Goal: Information Seeking & Learning: Find specific page/section

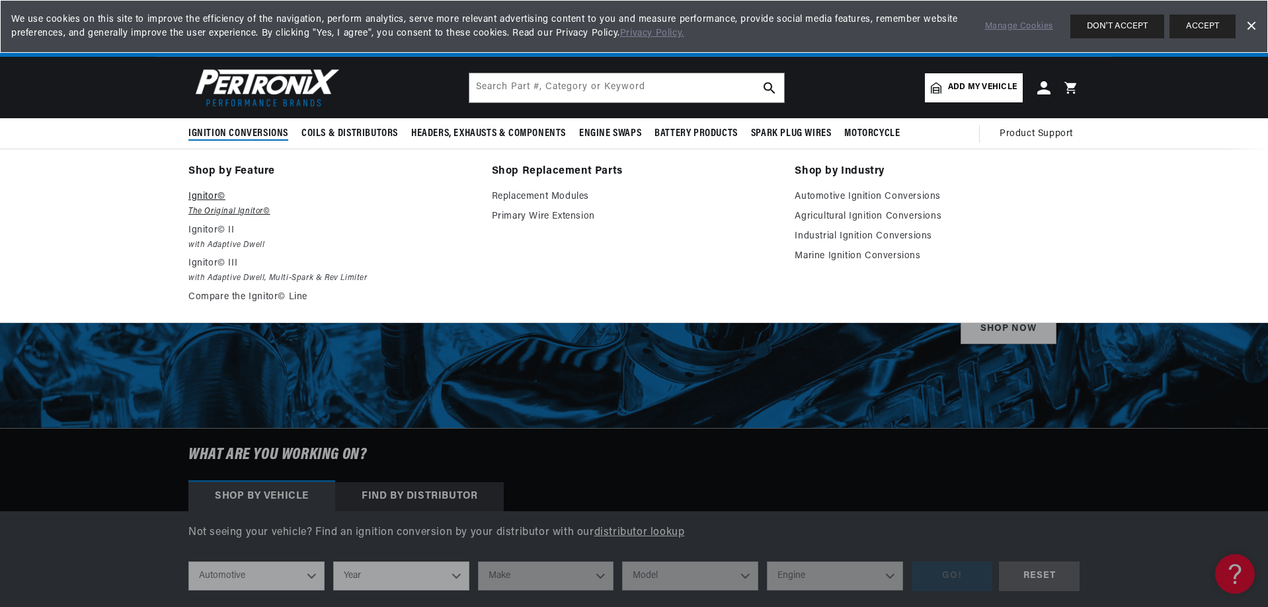
scroll to position [0, 401]
click at [210, 206] on em "The Original Ignitor©" at bounding box center [330, 212] width 285 height 14
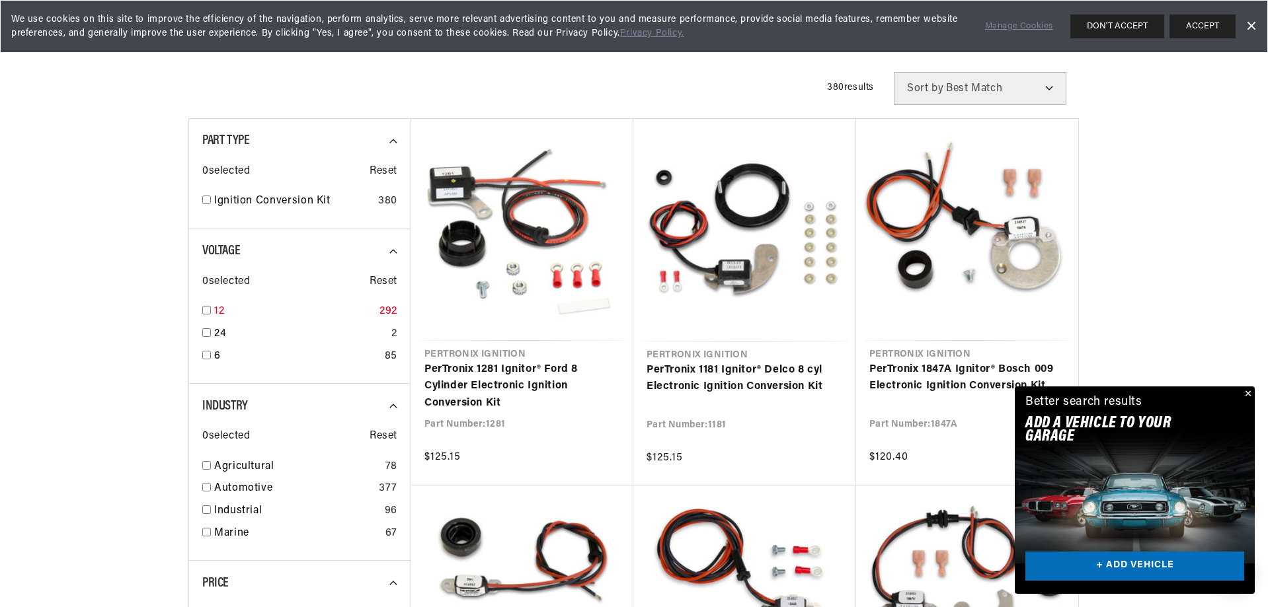
click at [210, 311] on input "checkbox" at bounding box center [206, 310] width 9 height 9
checkbox input "true"
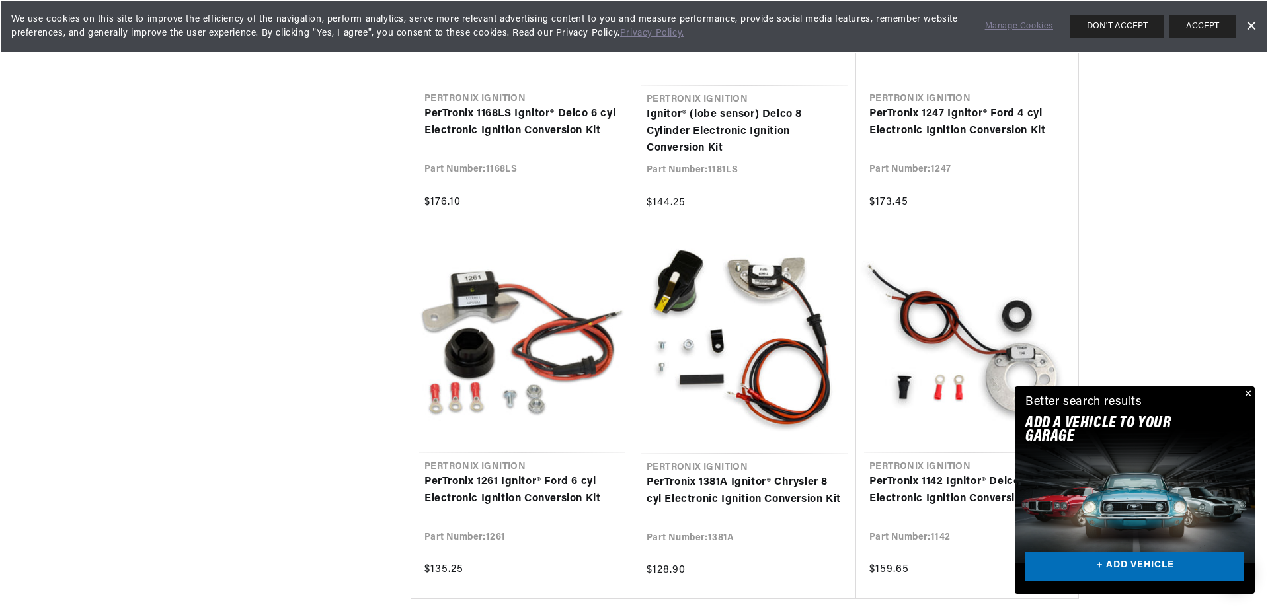
scroll to position [1322, 0]
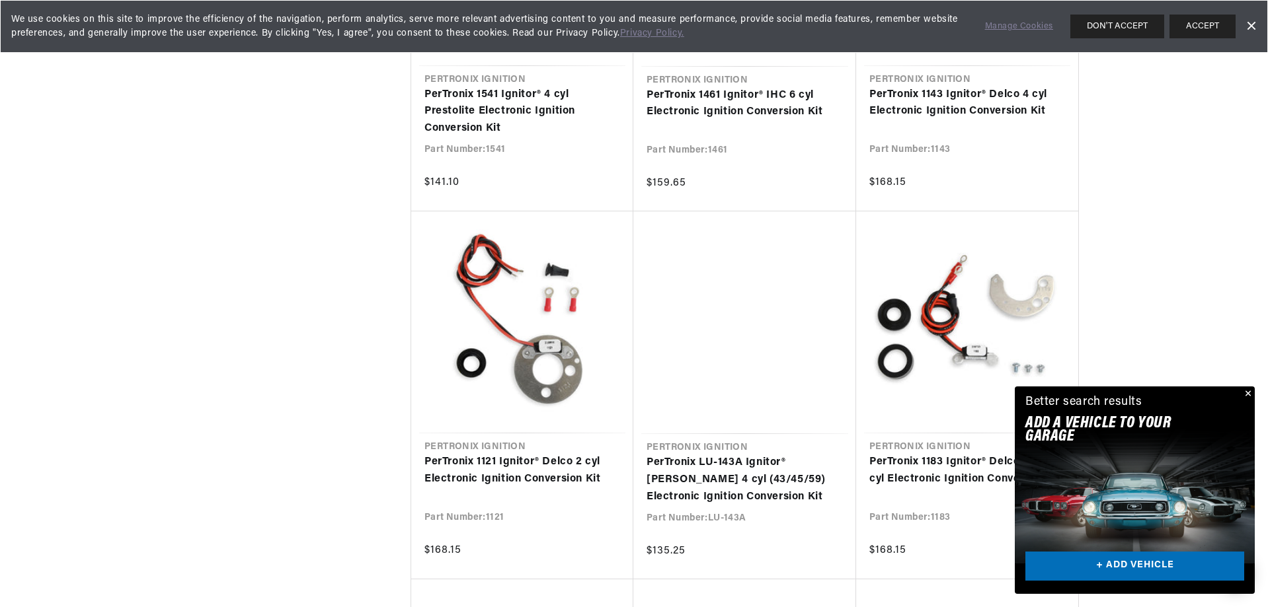
scroll to position [2446, 0]
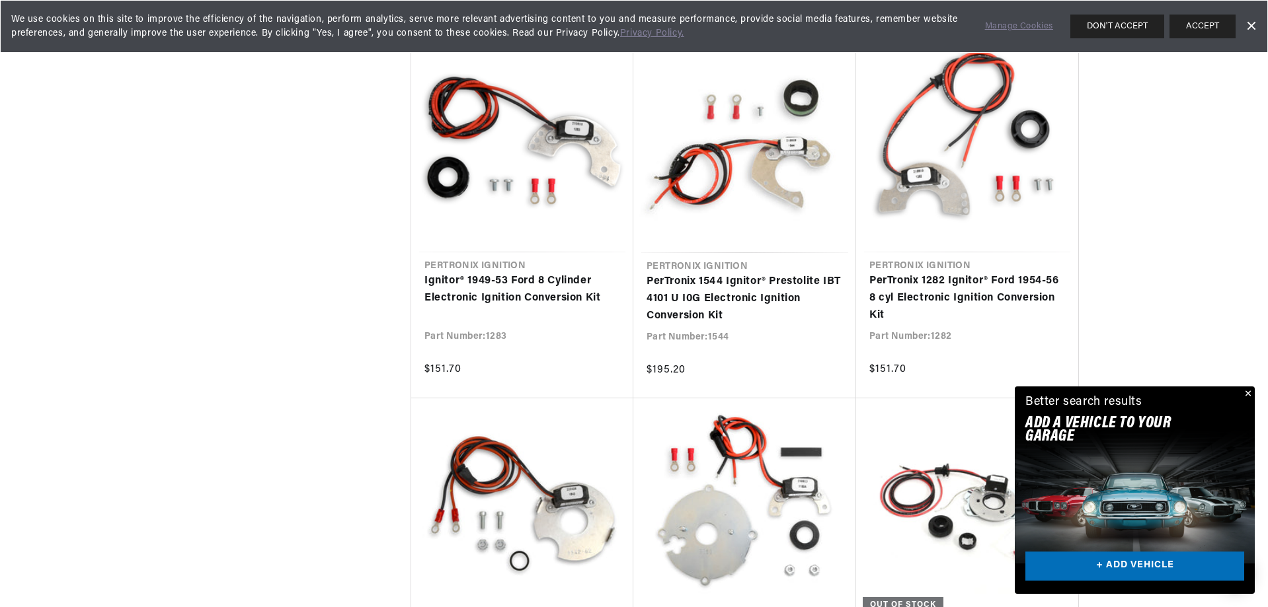
scroll to position [0, 401]
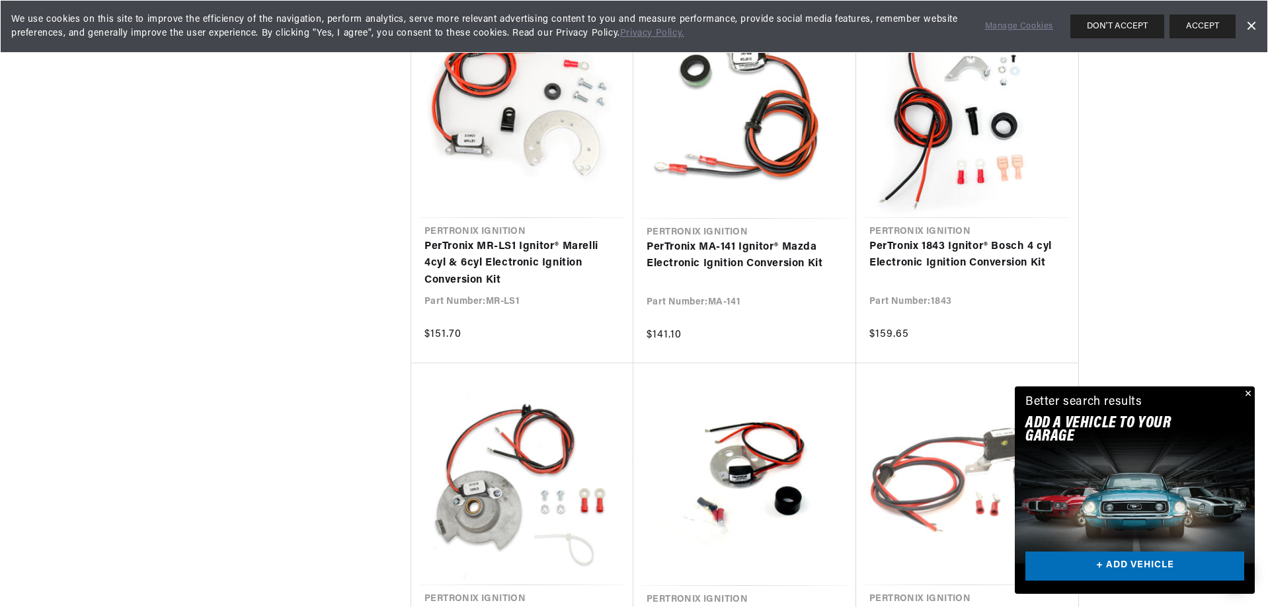
scroll to position [5619, 0]
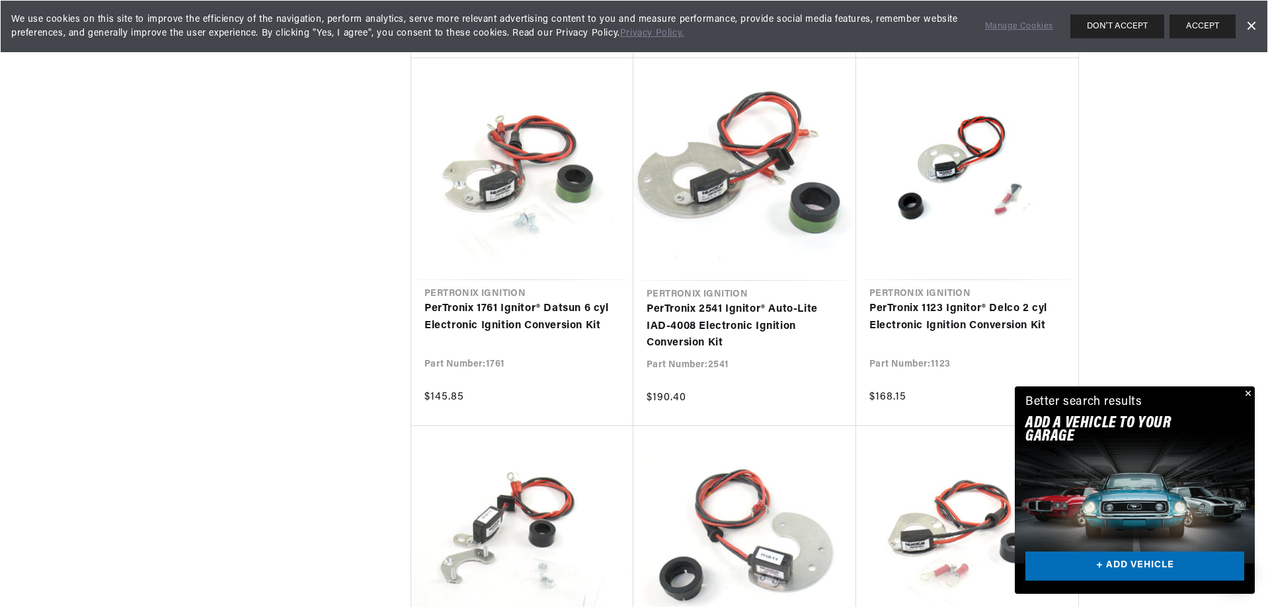
scroll to position [6280, 0]
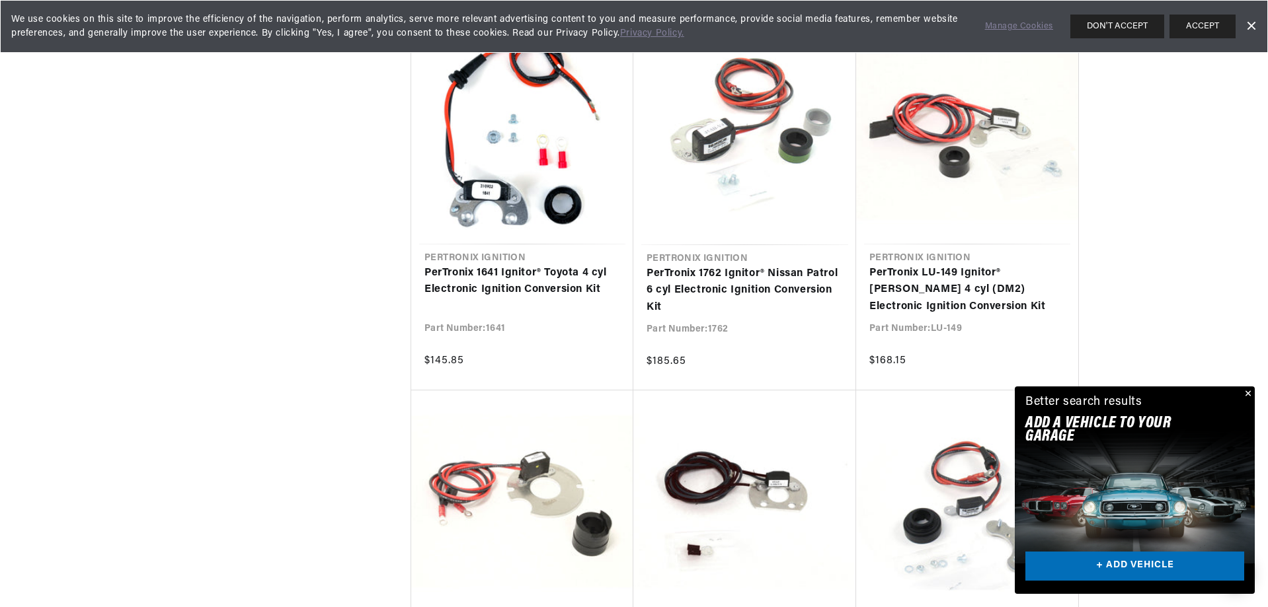
scroll to position [8594, 0]
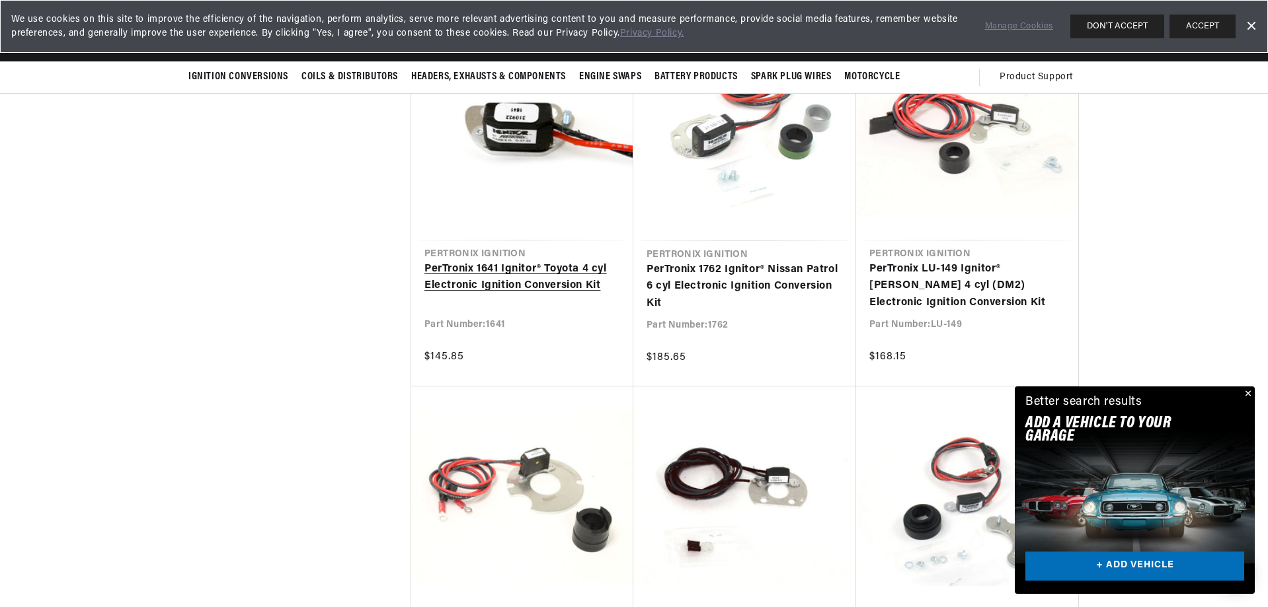
click at [509, 277] on link "PerTronix 1641 Ignitor® Toyota 4 cyl Electronic Ignition Conversion Kit" at bounding box center [522, 278] width 196 height 34
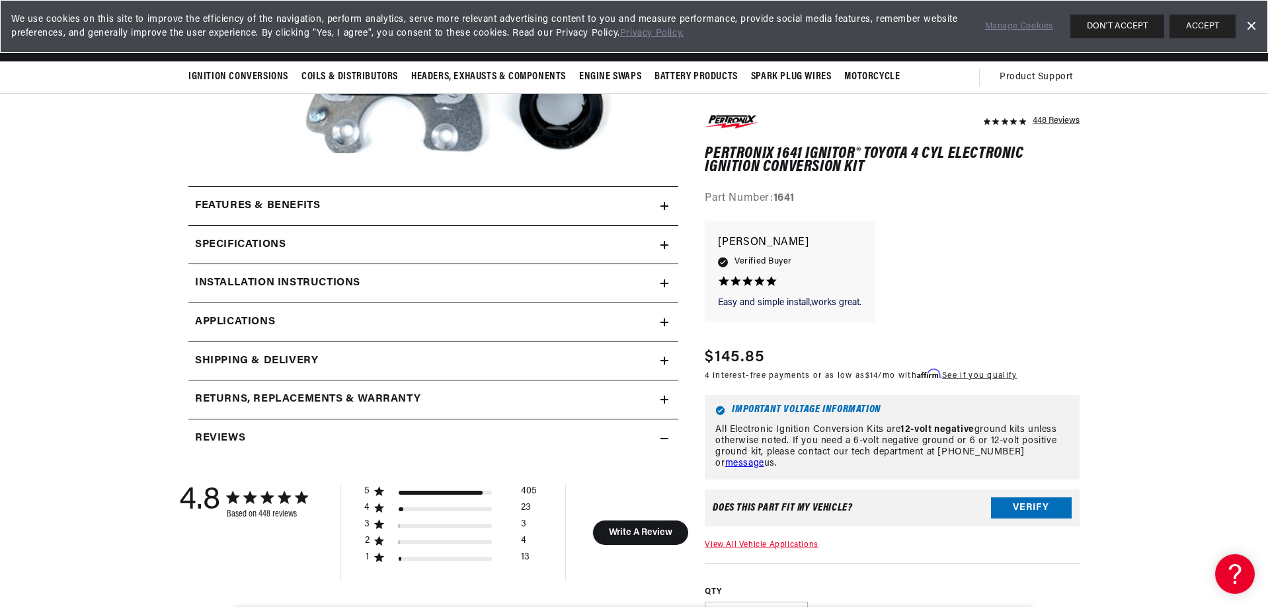
click at [663, 247] on icon at bounding box center [664, 245] width 8 height 8
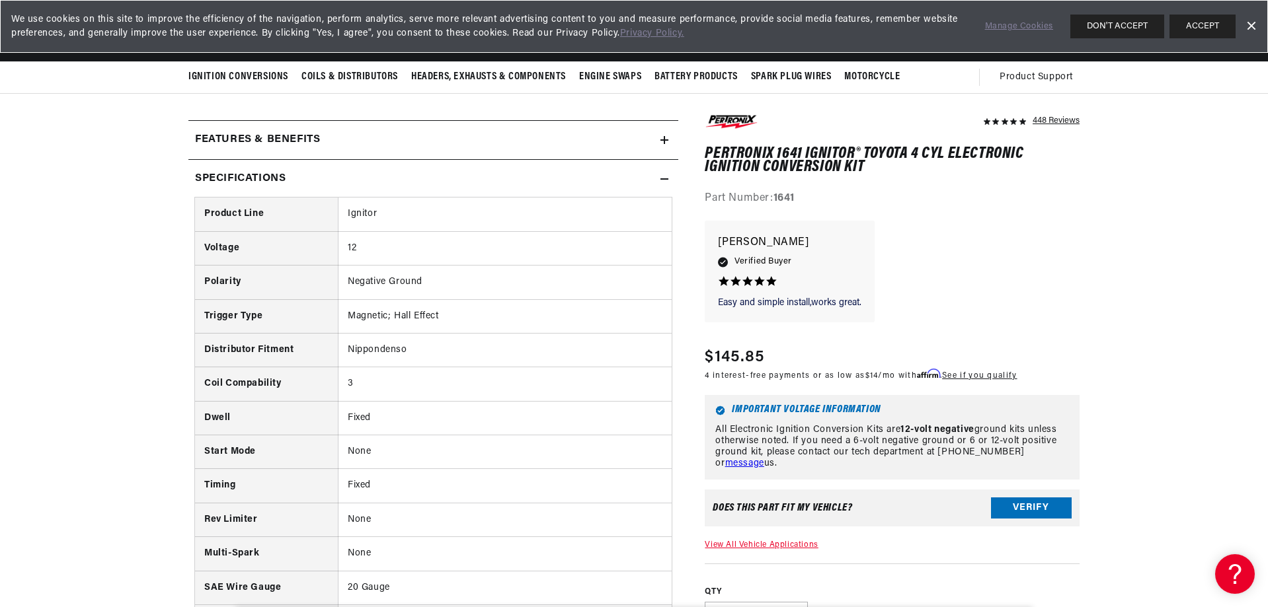
click at [661, 138] on icon at bounding box center [664, 140] width 8 height 8
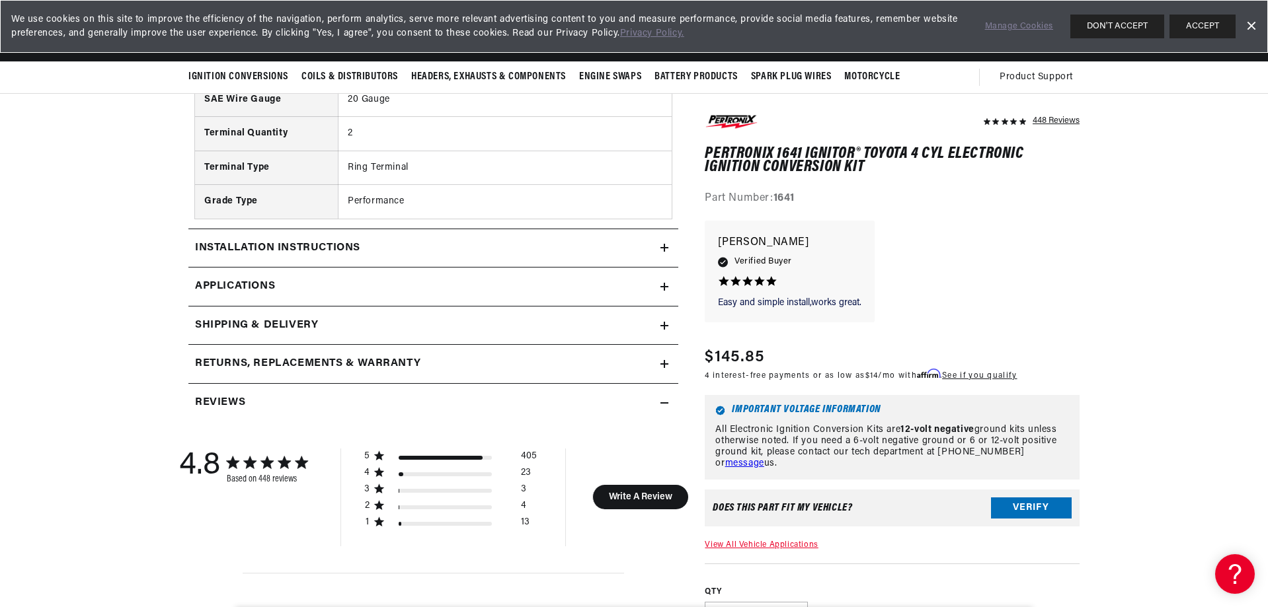
scroll to position [1454, 0]
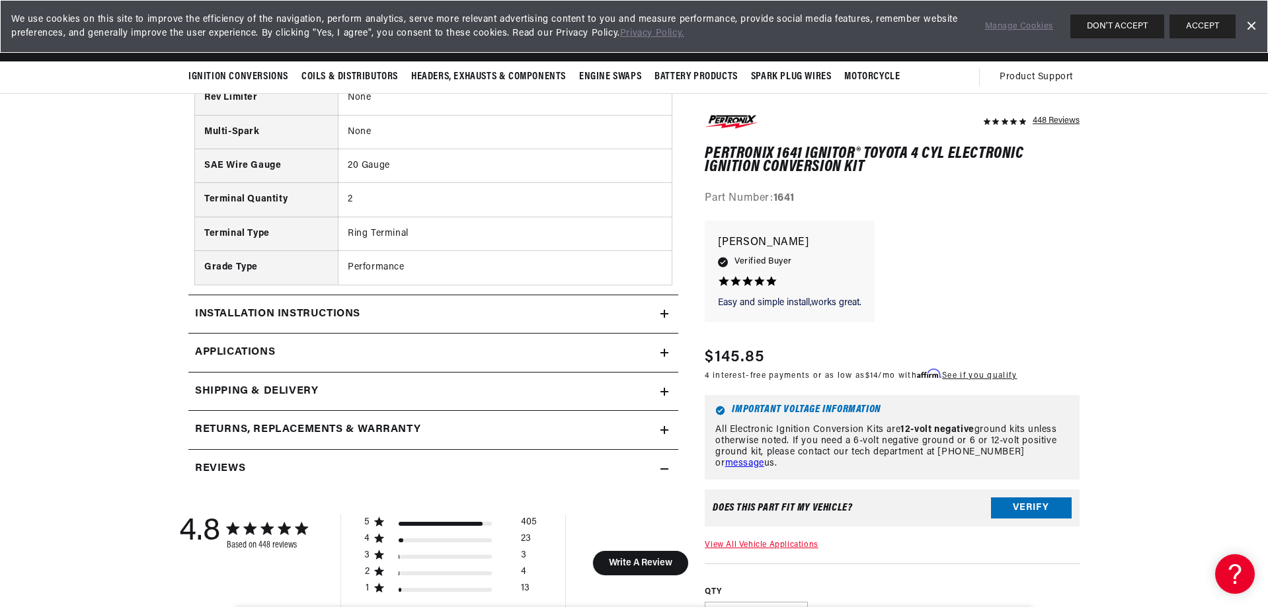
click at [661, 353] on icon at bounding box center [664, 353] width 8 height 0
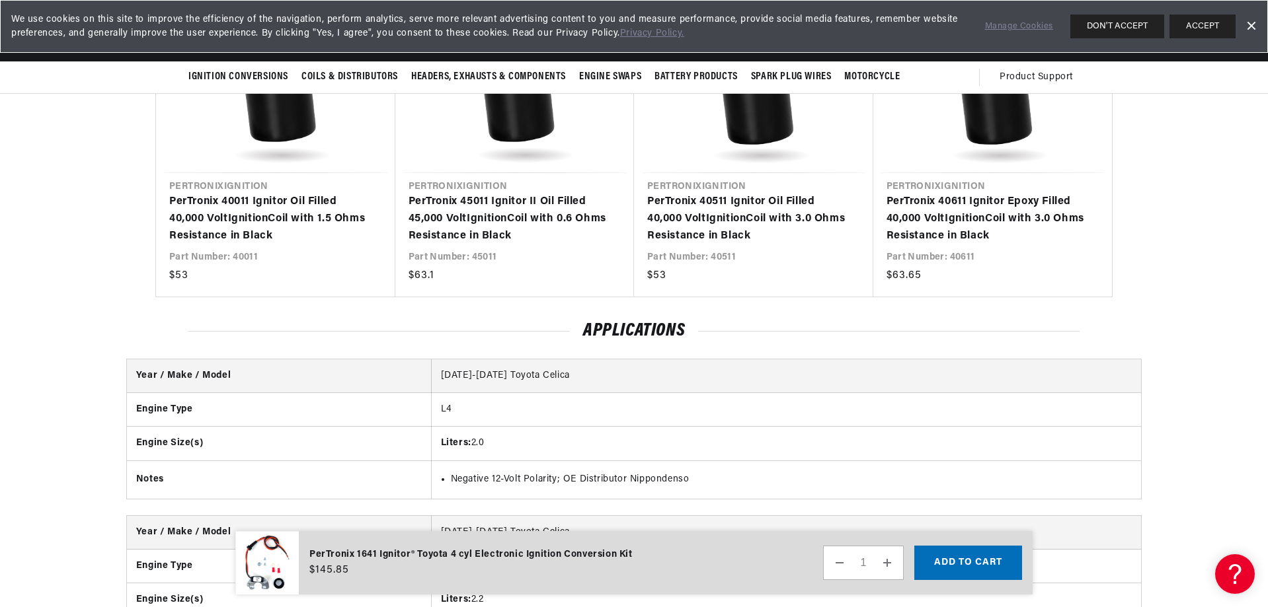
scroll to position [3530, 0]
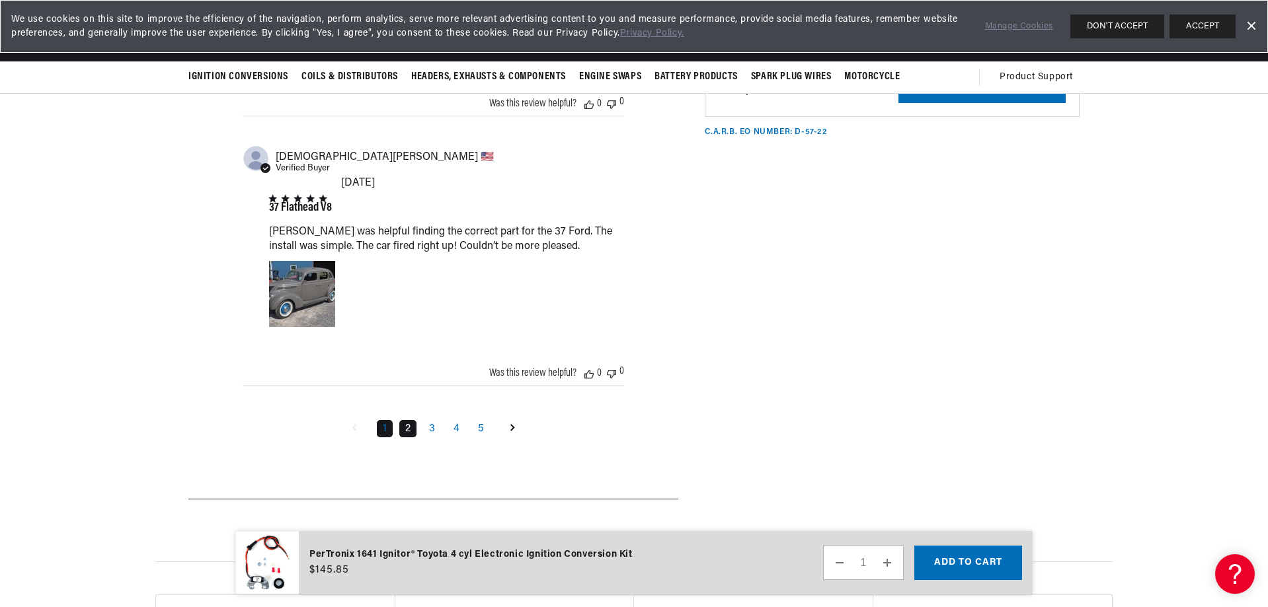
click at [407, 420] on link "2" at bounding box center [407, 428] width 17 height 17
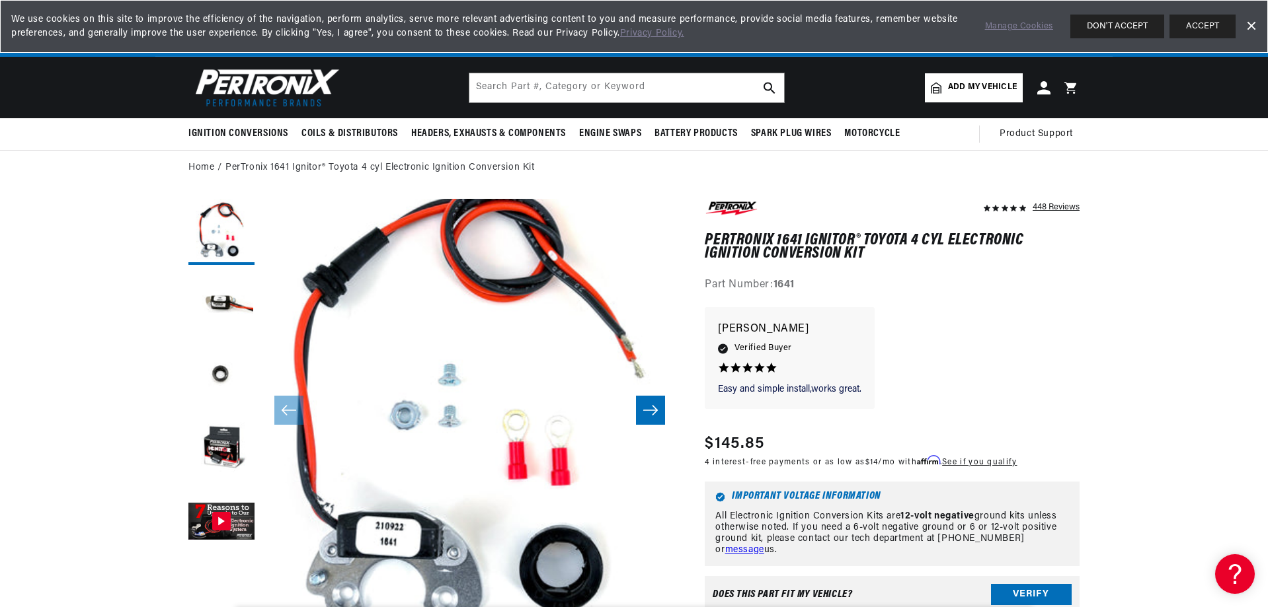
scroll to position [0, 401]
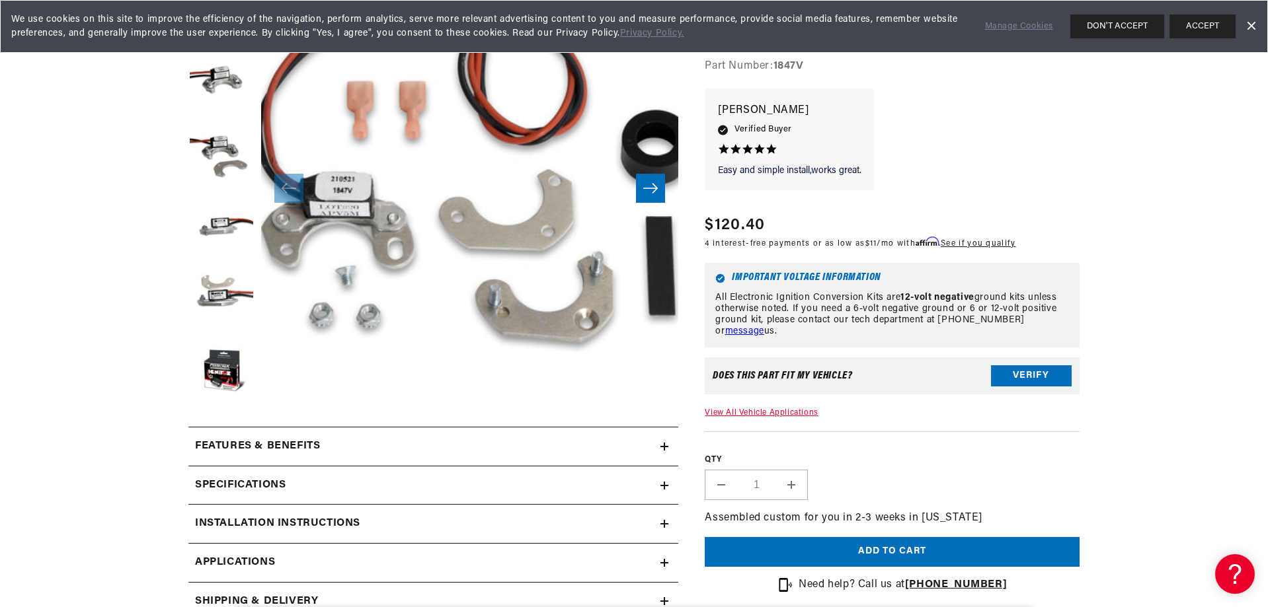
scroll to position [331, 0]
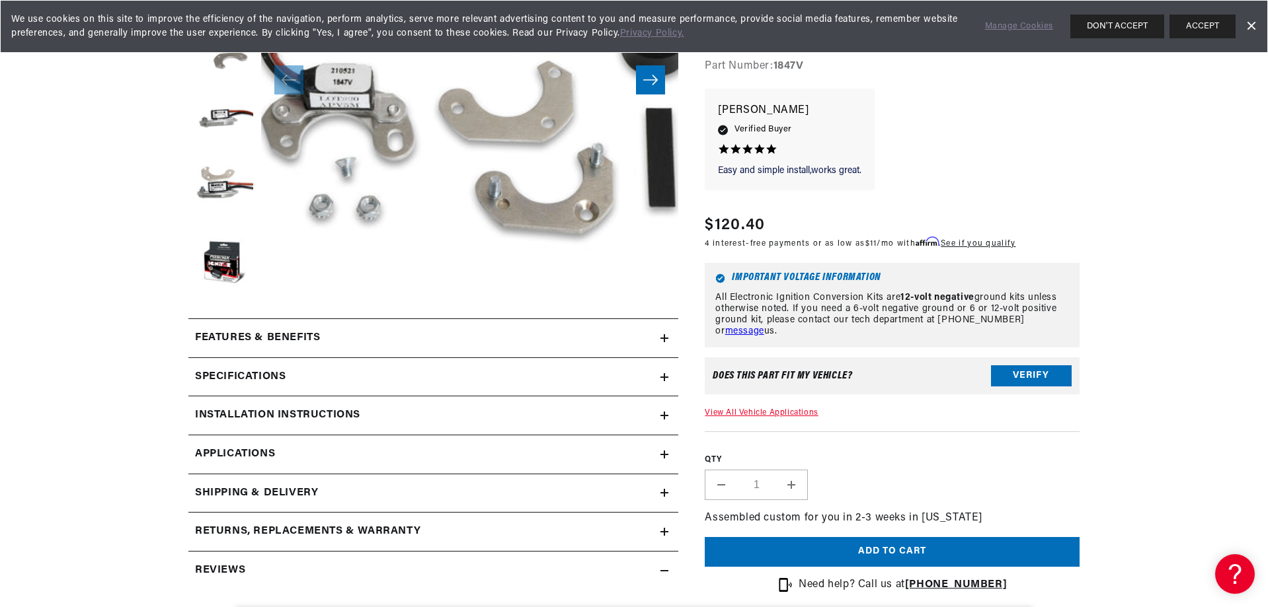
click at [666, 338] on icon at bounding box center [664, 338] width 8 height 0
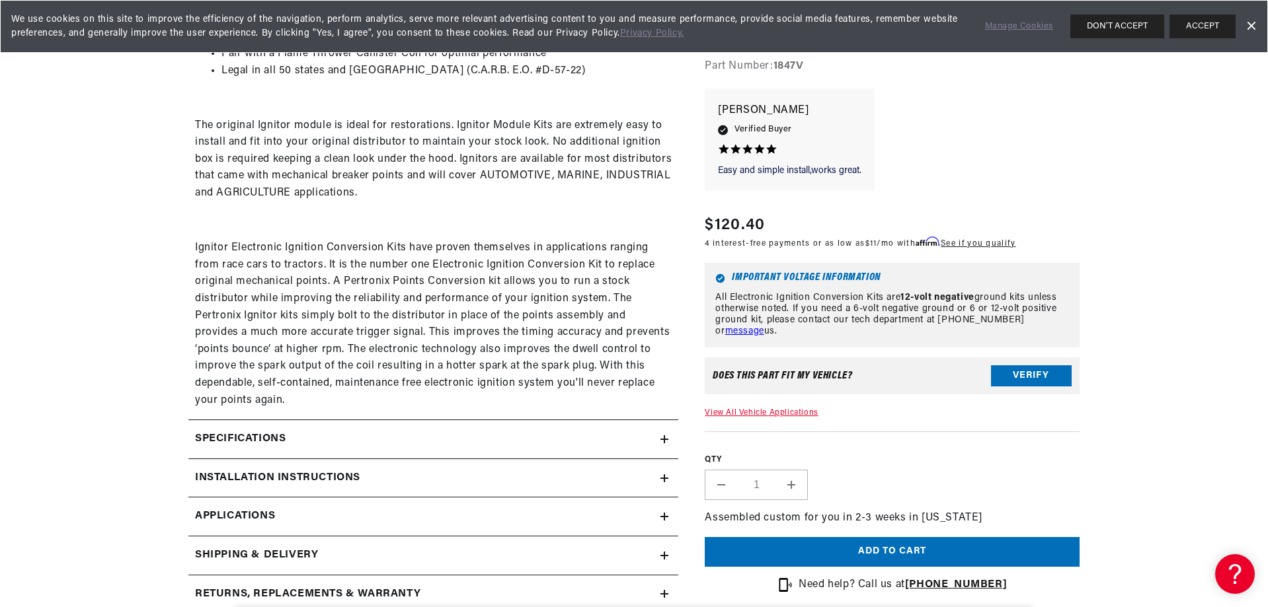
scroll to position [793, 0]
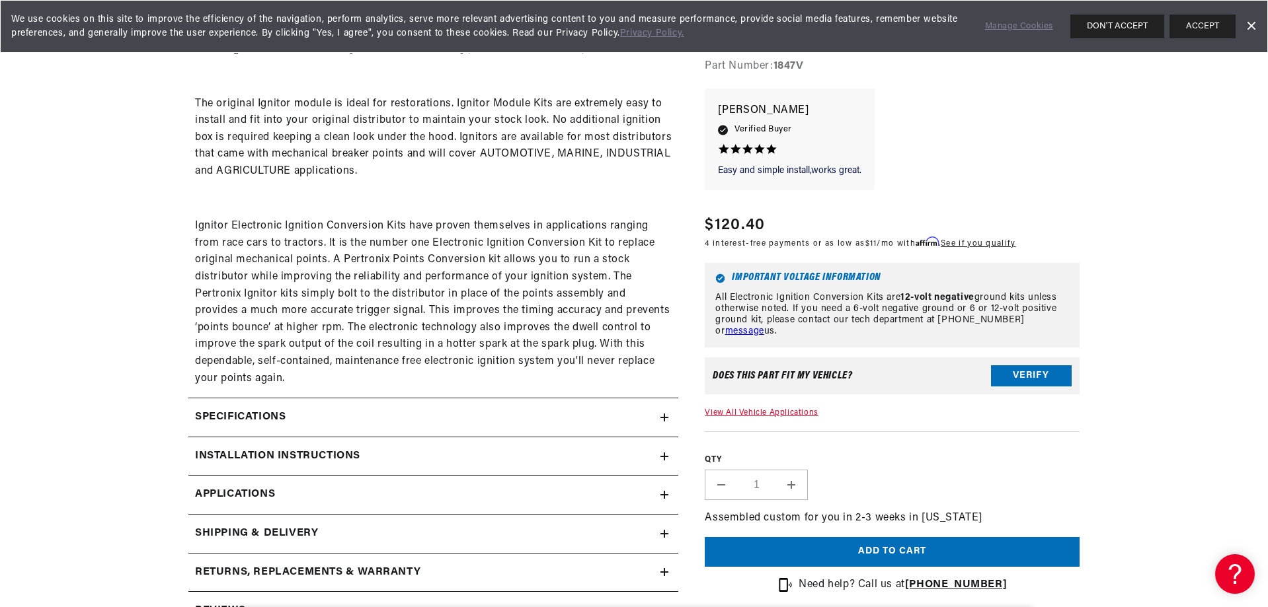
click at [664, 418] on icon at bounding box center [664, 418] width 8 height 0
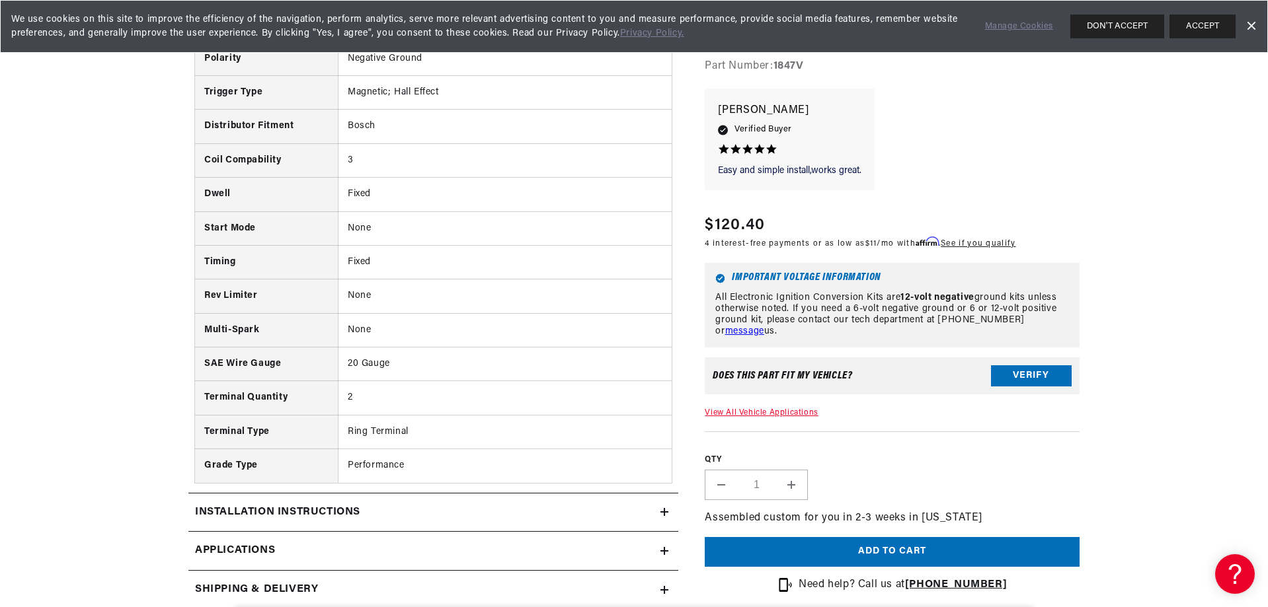
scroll to position [0, 0]
click at [663, 512] on icon at bounding box center [664, 512] width 8 height 0
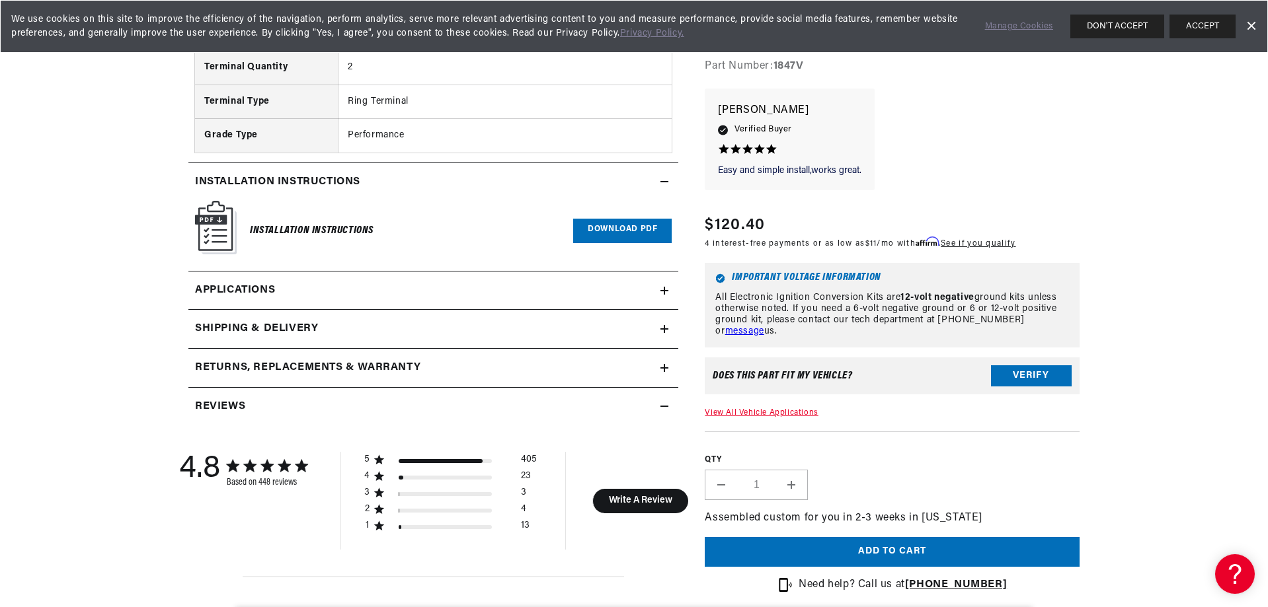
scroll to position [0, 401]
click at [664, 288] on icon at bounding box center [664, 291] width 0 height 8
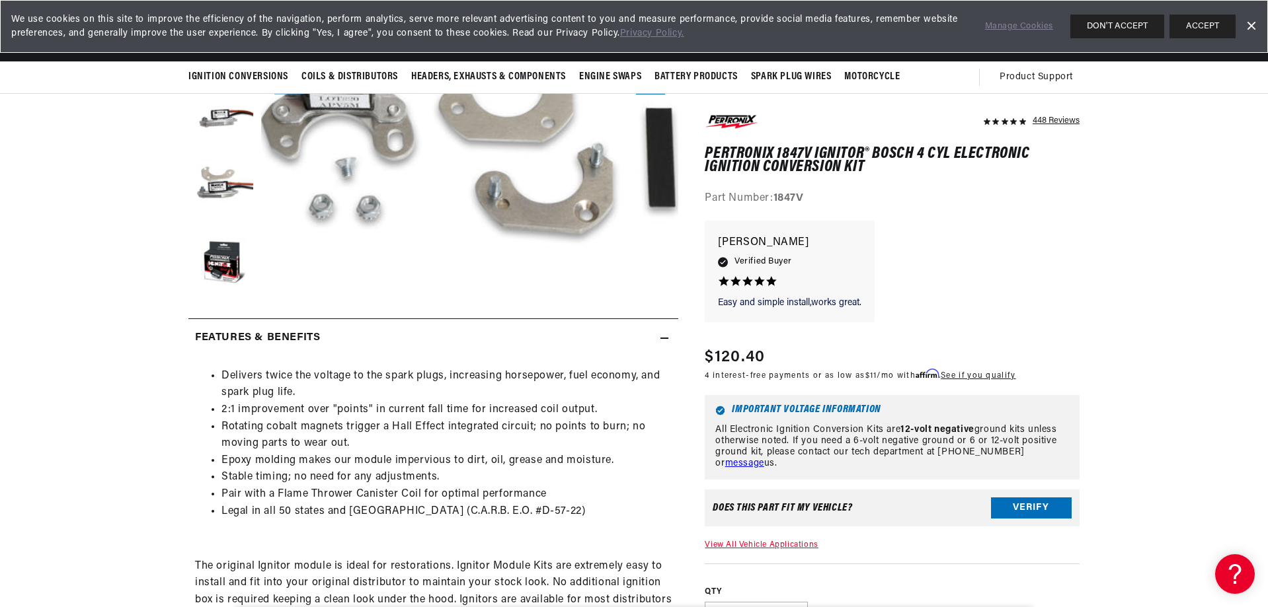
scroll to position [264, 0]
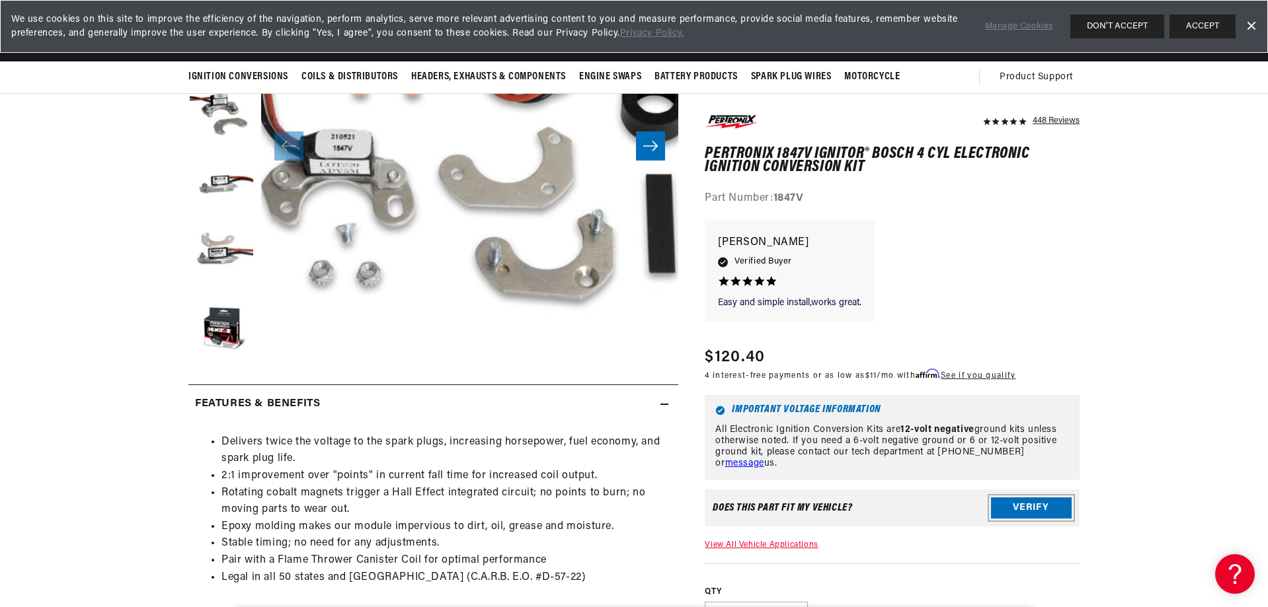
click at [1025, 509] on button "Verify" at bounding box center [1031, 508] width 81 height 21
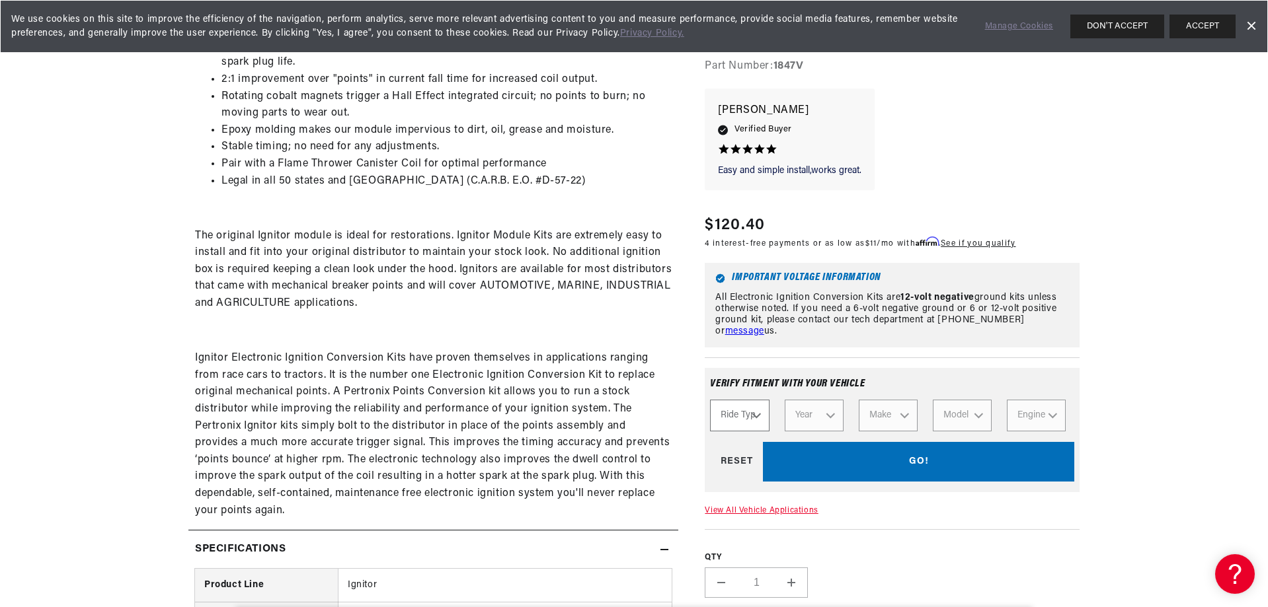
scroll to position [0, 0]
click at [756, 413] on select "Ride Type Automotive Agricultural Industrial Marine Motorcycle" at bounding box center [739, 417] width 59 height 32
select select "Industrial"
click at [710, 401] on select "Ride Type Automotive Agricultural Industrial Marine Motorcycle" at bounding box center [739, 417] width 59 height 32
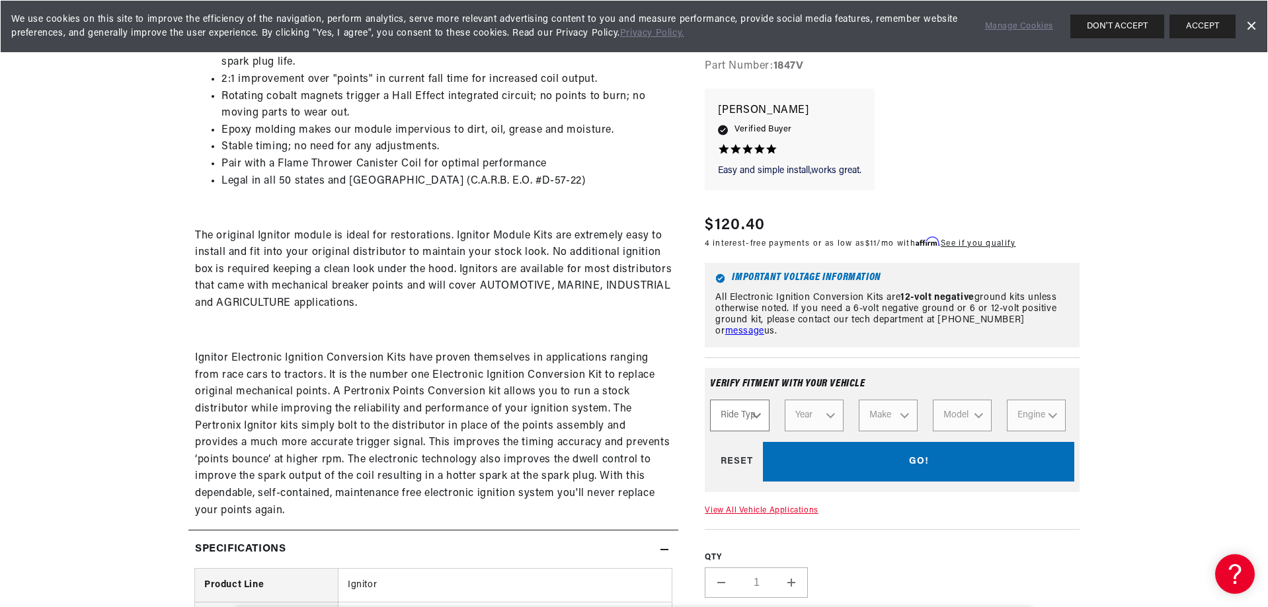
select select "Industrial"
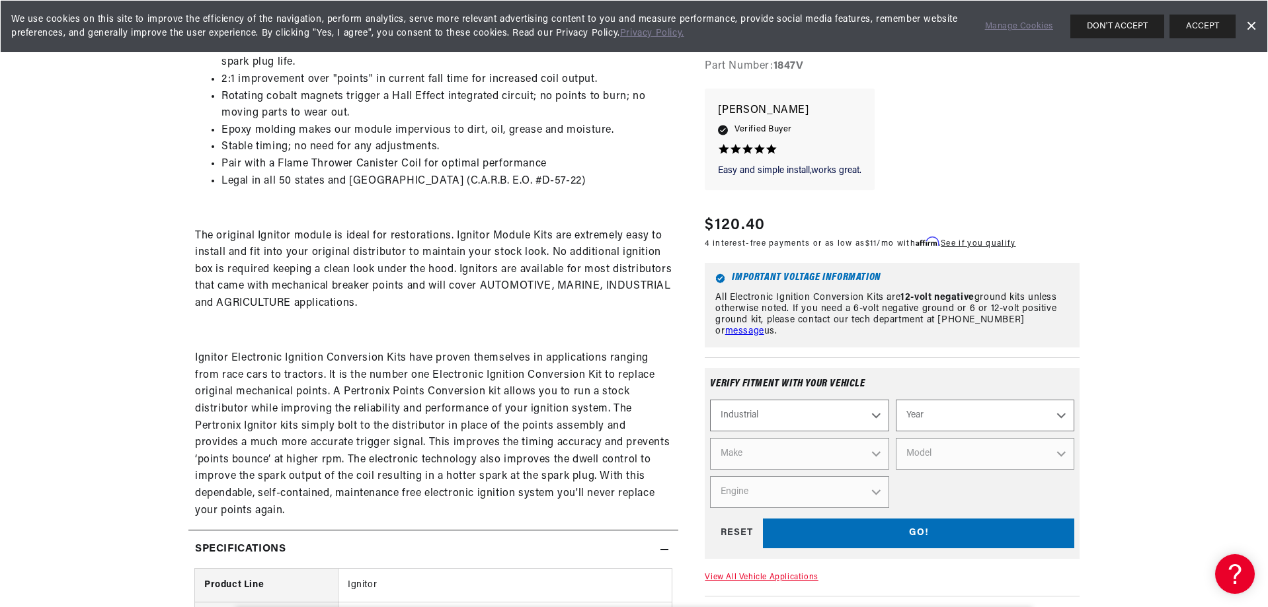
scroll to position [0, 0]
click at [877, 416] on select "Automotive Agricultural Industrial Marine Motorcycle" at bounding box center [799, 417] width 178 height 32
click at [710, 401] on select "Automotive Agricultural Industrial Marine Motorcycle" at bounding box center [799, 417] width 178 height 32
click at [1063, 416] on select "Year 1990 1986 1984 1983 1982 1981 1980 1979 1978 1977 1976 1975 1974 1973 1972…" at bounding box center [985, 417] width 178 height 32
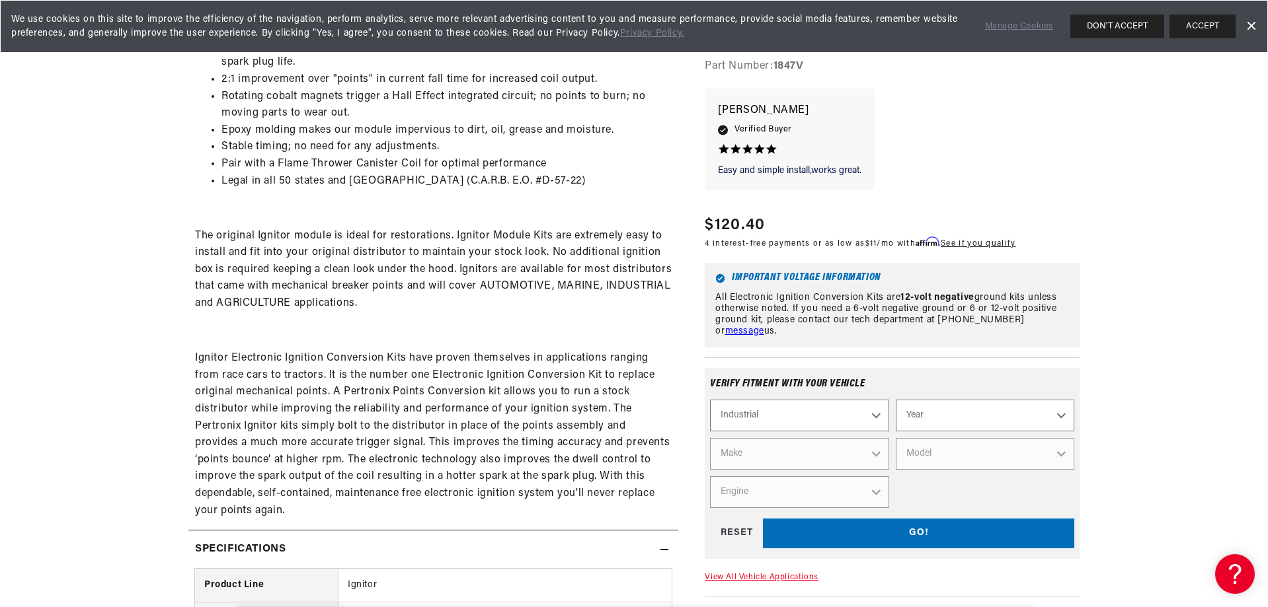
select select "1983"
click at [896, 401] on select "Year 1990 1986 1984 1983 1982 1981 1980 1979 1978 1977 1976 1975 1974 1973 1972…" at bounding box center [985, 417] width 178 height 32
select select "1983"
click at [877, 452] on select "Make Wisconsin" at bounding box center [799, 455] width 178 height 32
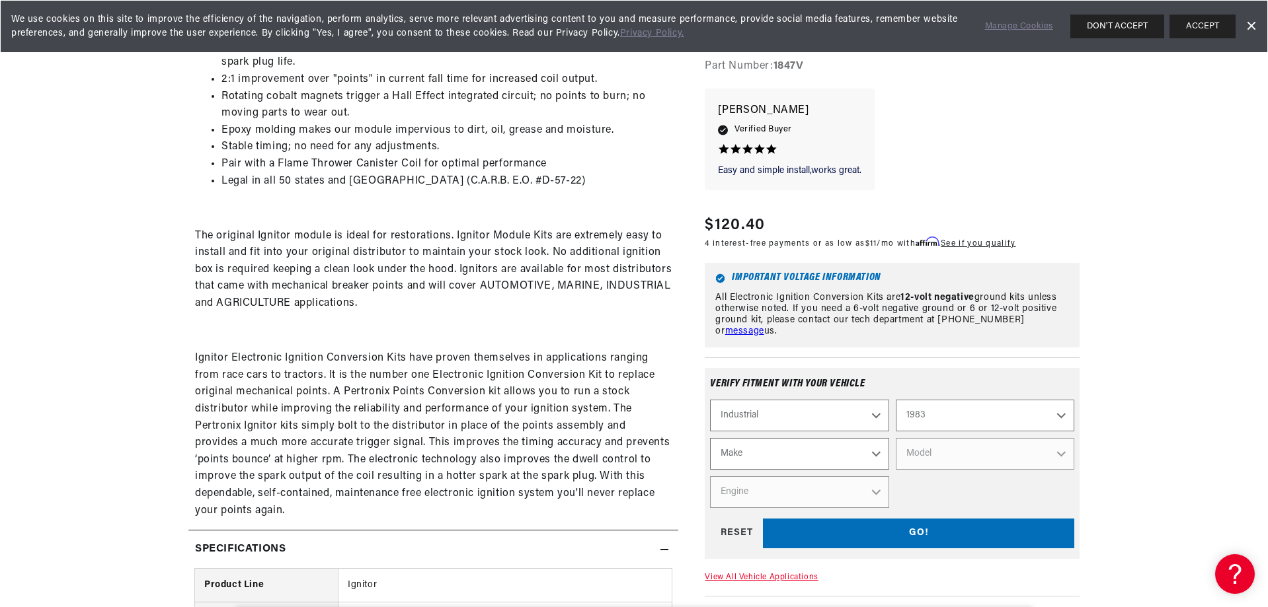
scroll to position [0, 401]
click at [759, 451] on select "Make Wisconsin" at bounding box center [799, 455] width 178 height 32
click at [877, 416] on select "Automotive Agricultural Industrial Marine Motorcycle" at bounding box center [799, 417] width 178 height 32
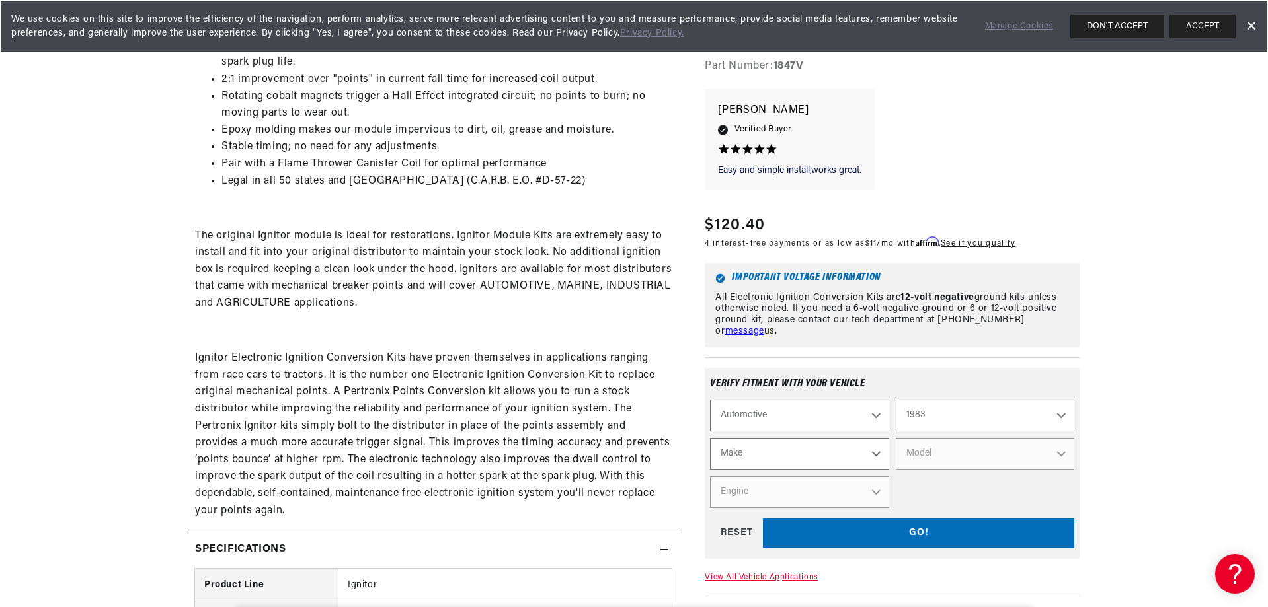
click at [710, 401] on select "Automotive Agricultural Industrial Marine Motorcycle" at bounding box center [799, 417] width 178 height 32
select select "Automotive"
click at [876, 451] on select "Make American Motors Avanti Buick Cadillac Chevrolet Chrysler Dodge Excalibur F…" at bounding box center [799, 455] width 178 height 32
select select "Toyota"
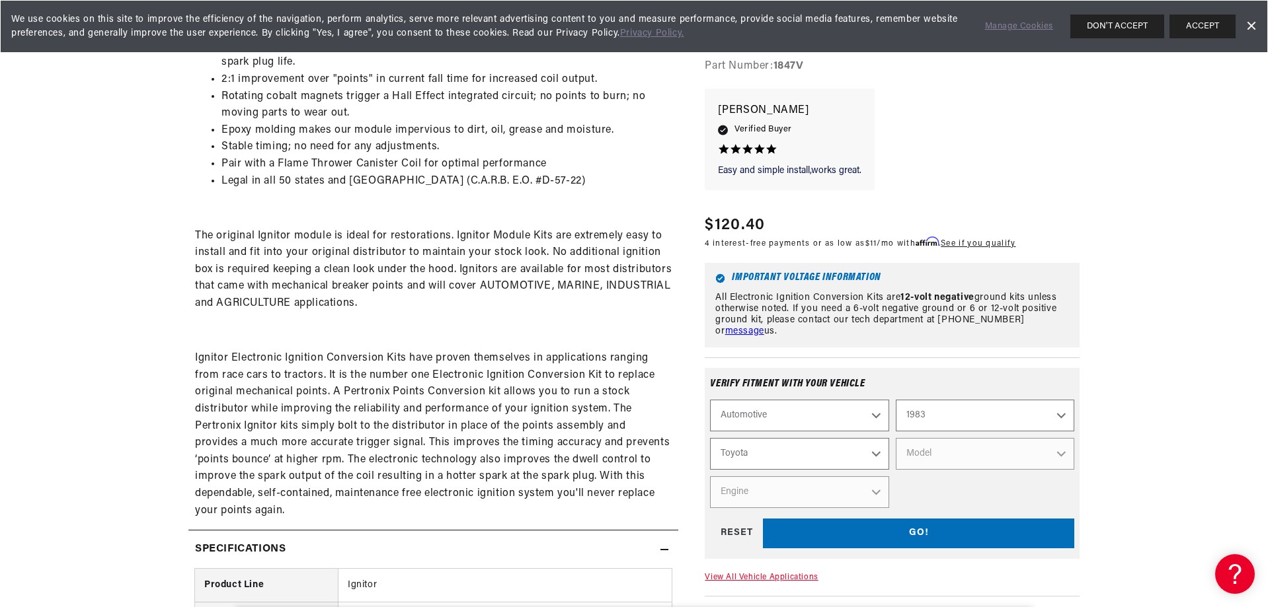
click at [710, 439] on select "Make American Motors Avanti Buick Cadillac Chevrolet Chrysler Dodge Excalibur F…" at bounding box center [799, 455] width 178 height 32
select select "Toyota"
click at [1067, 453] on select "Model Pickup" at bounding box center [985, 455] width 178 height 32
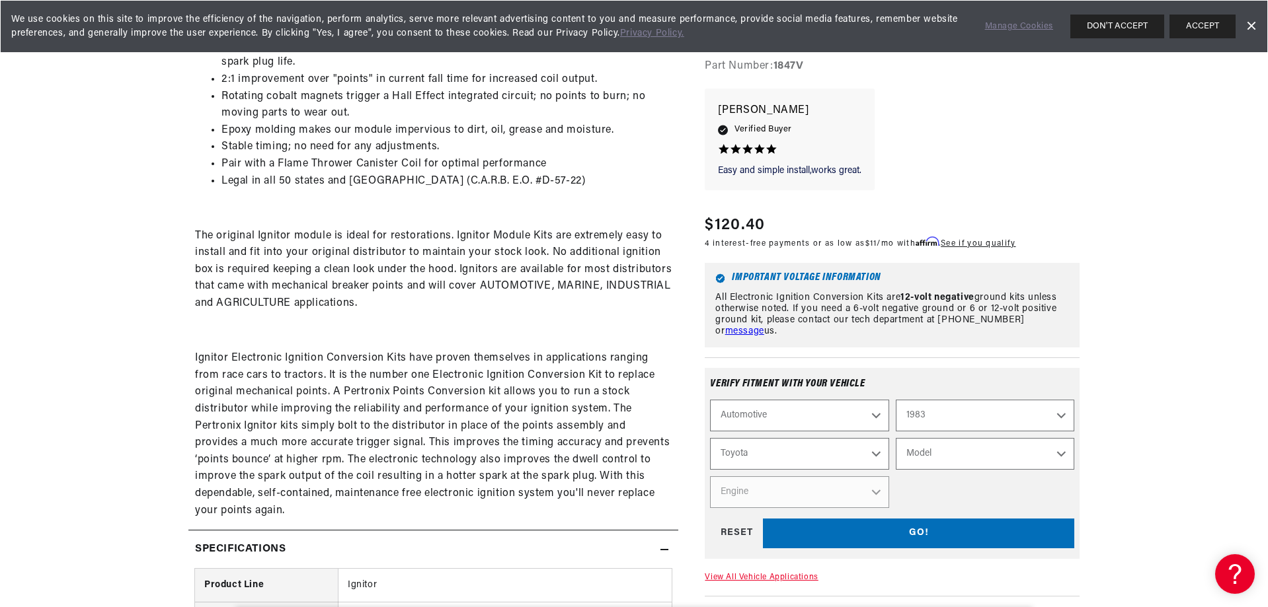
click at [1060, 450] on select "Model Pickup" at bounding box center [985, 455] width 178 height 32
click at [1061, 455] on select "Model Pickup" at bounding box center [985, 455] width 178 height 32
select select "Pickup"
click at [896, 439] on select "Model Pickup" at bounding box center [985, 455] width 178 height 32
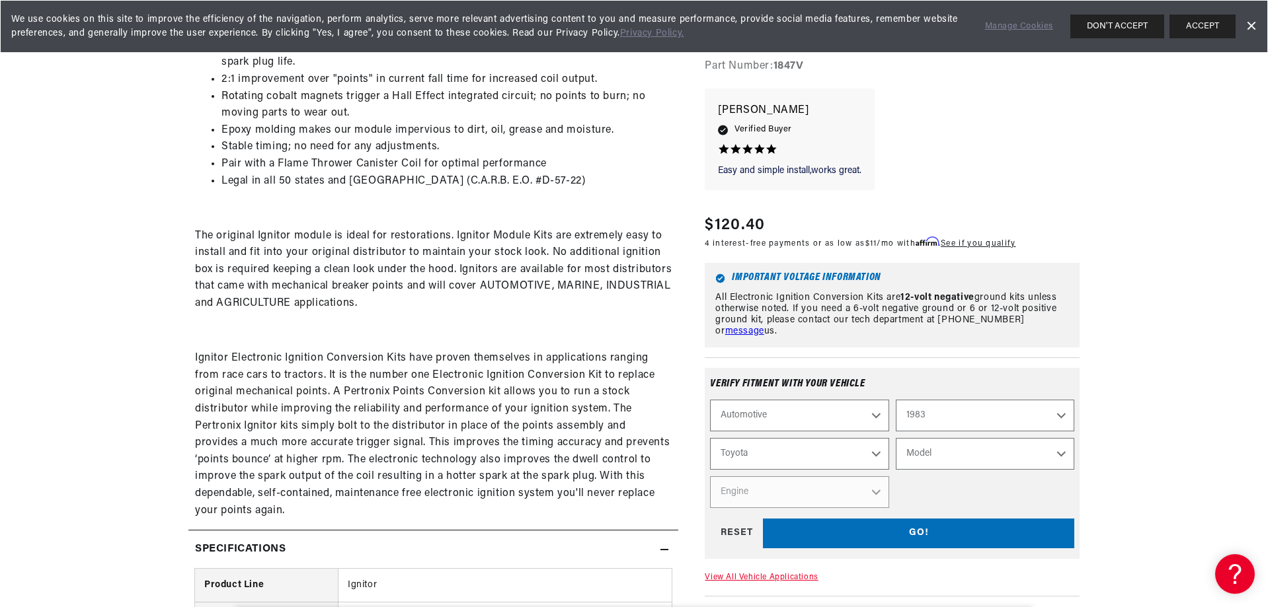
select select "Pickup"
click at [875, 490] on select "Engine 2.4L" at bounding box center [799, 493] width 178 height 32
click at [815, 488] on select "Engine 2.4L" at bounding box center [799, 493] width 178 height 32
click at [878, 413] on select "Automotive Agricultural Industrial Marine Motorcycle" at bounding box center [799, 417] width 178 height 32
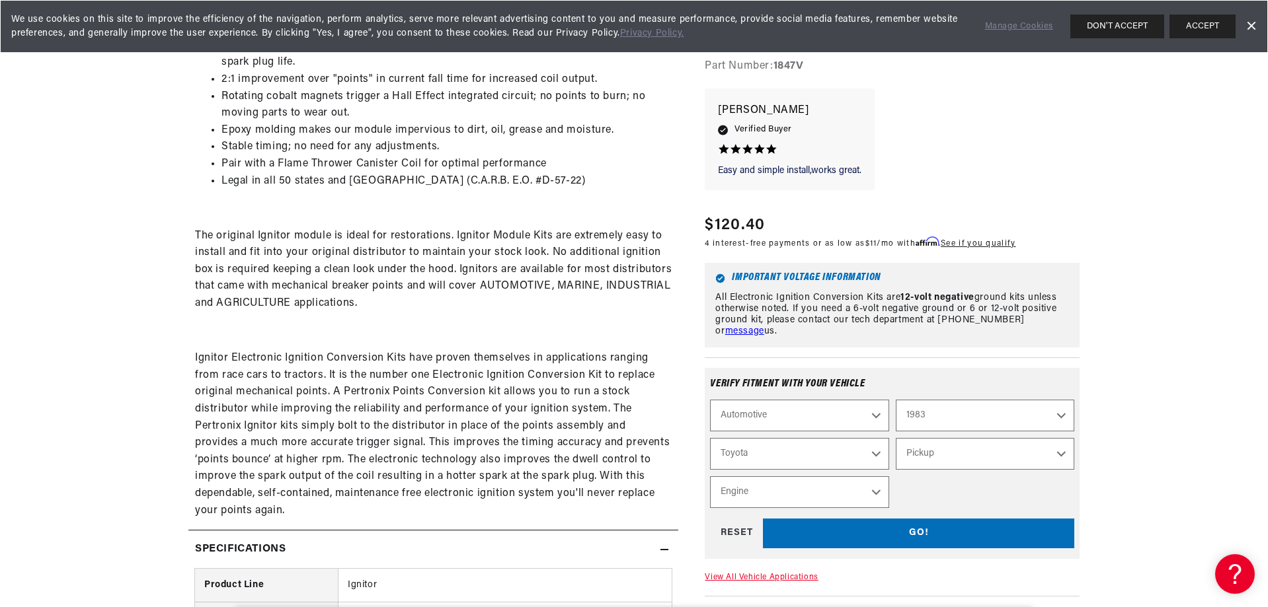
scroll to position [0, 401]
click at [710, 401] on select "Automotive Agricultural Industrial Marine Motorcycle" at bounding box center [799, 417] width 178 height 32
select select "Agricultural"
select select "Year"
select select "Make"
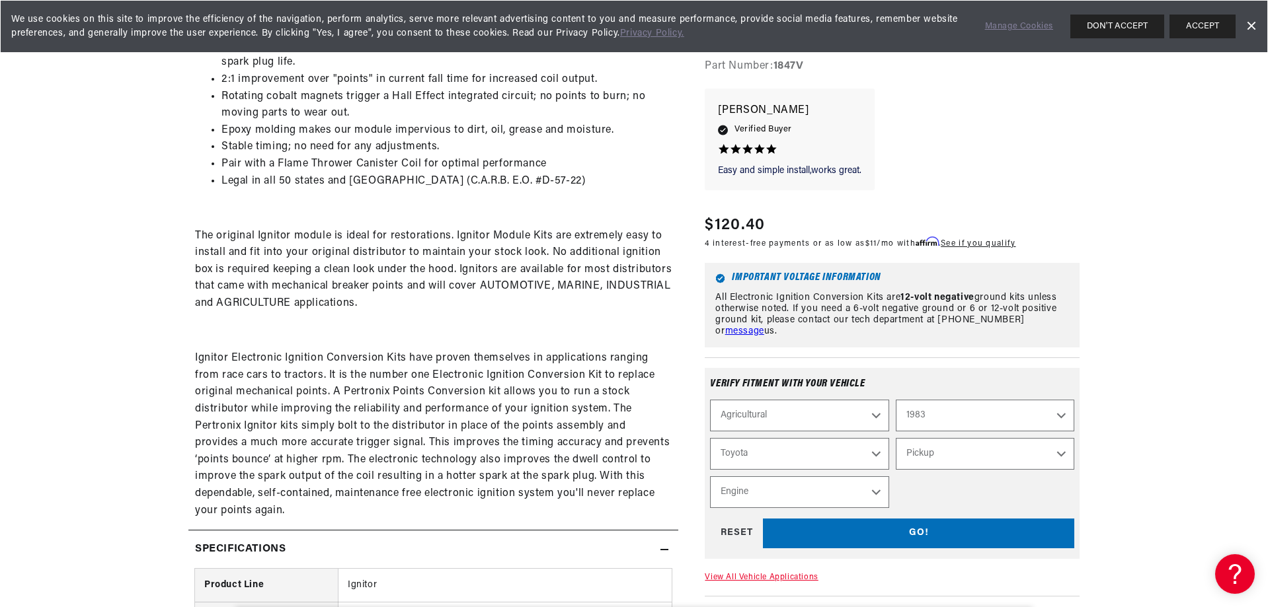
select select "Model"
click at [1060, 412] on select "Year 1970 1965 1964 1960 1959 1958 1957 1939 1938 1937" at bounding box center [985, 417] width 178 height 32
select select "1970"
click at [896, 401] on select "Year 1970 1965 1964 1960 1959 1958 1957 1939 1938 1937" at bounding box center [985, 417] width 178 height 32
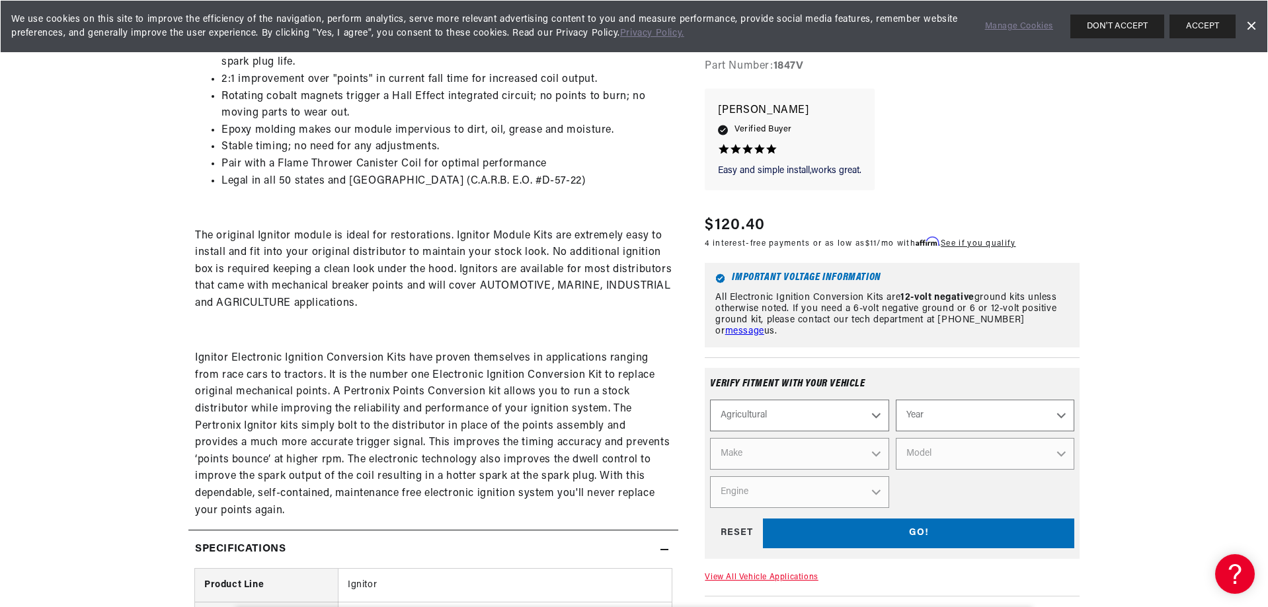
select select "1970"
click at [877, 450] on select "Make International Harvester" at bounding box center [799, 455] width 178 height 32
click at [804, 409] on select "Automotive Agricultural Industrial Marine Motorcycle" at bounding box center [799, 417] width 178 height 32
click at [874, 416] on select "Automotive Agricultural Industrial Marine Motorcycle" at bounding box center [799, 417] width 178 height 32
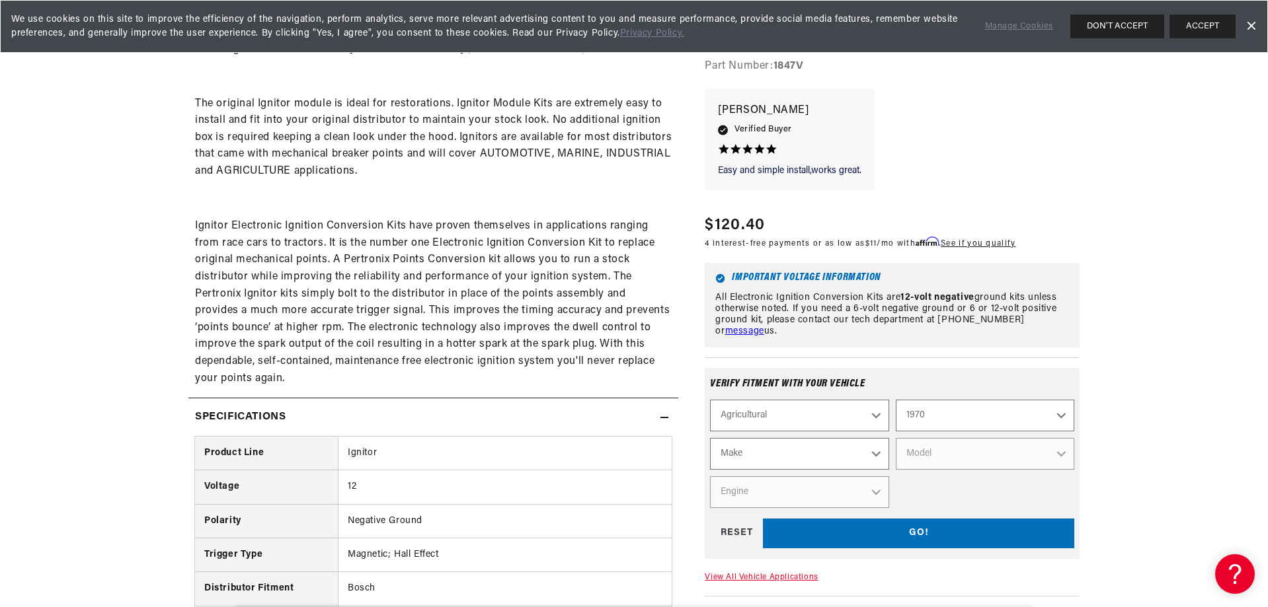
scroll to position [925, 0]
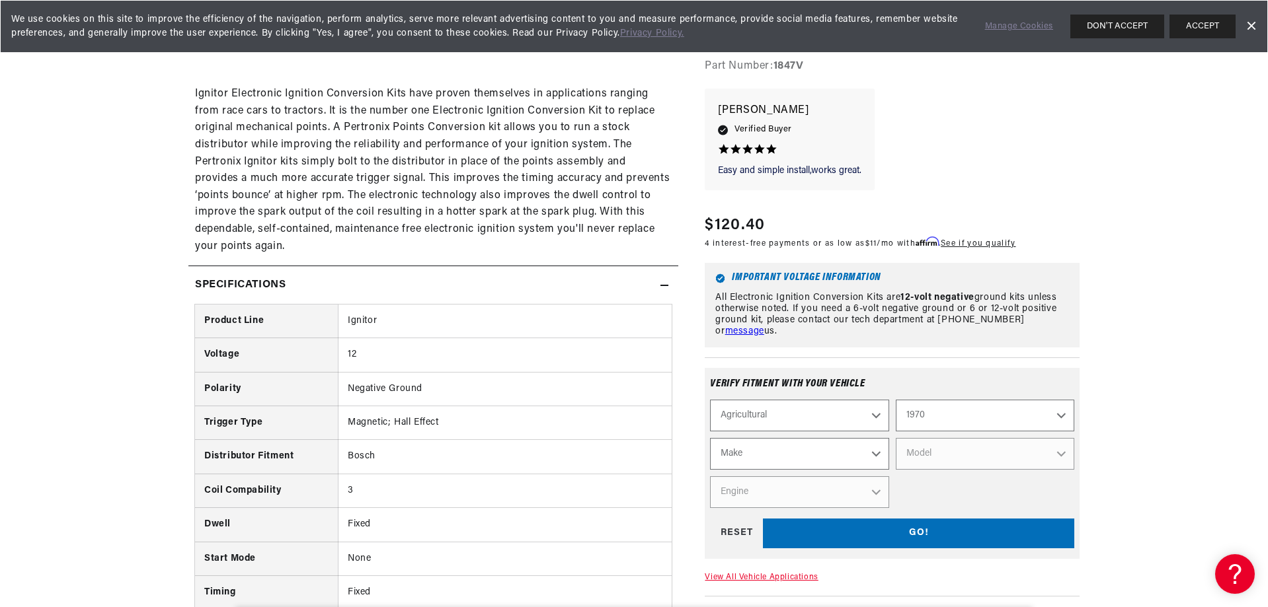
click at [878, 414] on select "Automotive Agricultural Industrial Marine Motorcycle" at bounding box center [799, 417] width 178 height 32
click at [710, 401] on select "Automotive Agricultural Industrial Marine Motorcycle" at bounding box center [799, 417] width 178 height 32
select select "Automotive"
click at [1062, 417] on select "2026 2025 2024 2023 2022 2021 2020 2019 2018 2017 2016 2015 2014 2013 2012 2011…" at bounding box center [985, 417] width 178 height 32
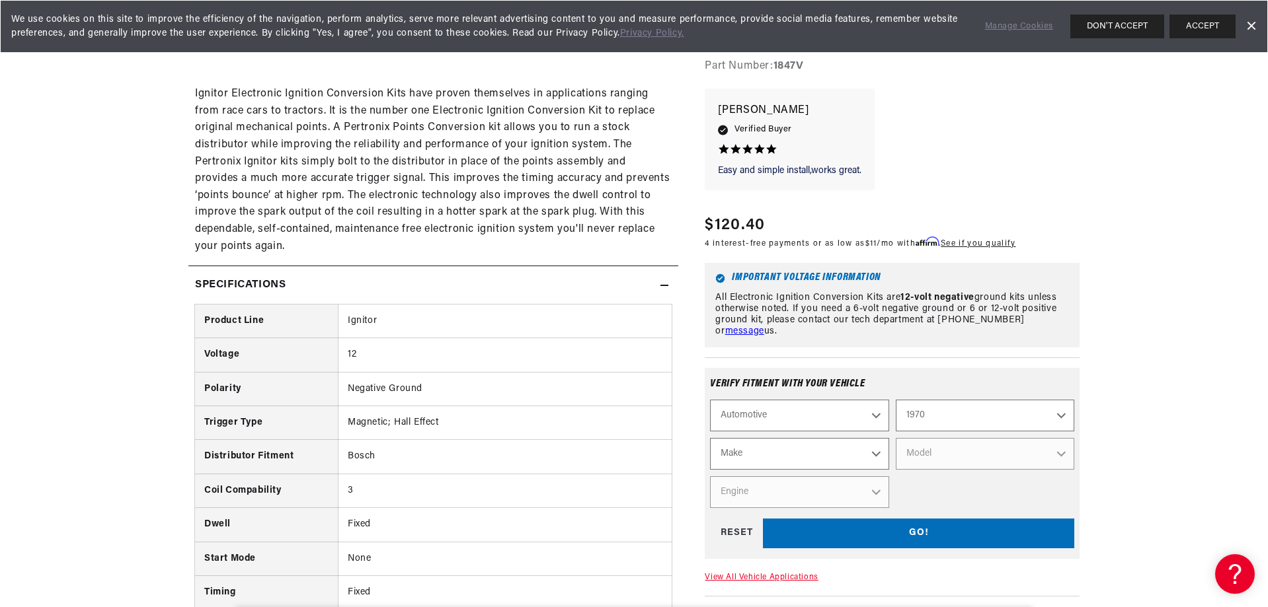
scroll to position [0, 0]
click at [896, 401] on select "2026 2025 2024 2023 2022 2021 2020 2019 2018 2017 2016 2015 2014 2013 2012 2011…" at bounding box center [985, 417] width 178 height 32
select select "1984"
click at [877, 455] on select "Make American Motors Avanti Buick Cadillac Chevrolet Chrysler Dodge Excalibur F…" at bounding box center [799, 455] width 178 height 32
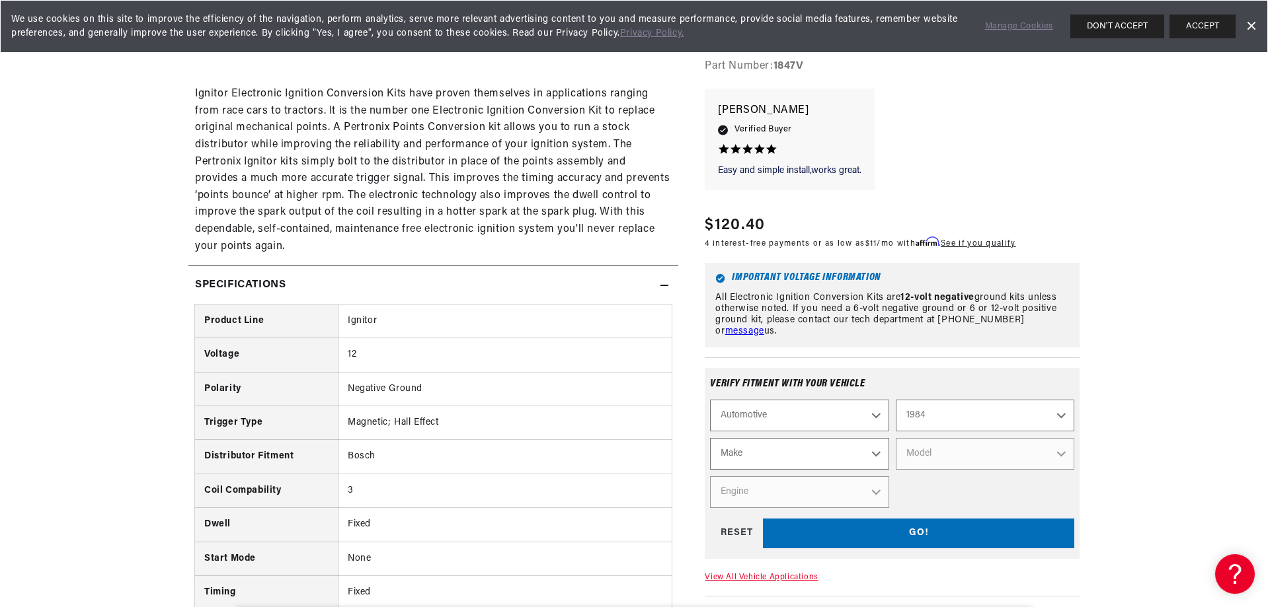
select select "Toyota"
click at [710, 439] on select "Make American Motors Avanti Buick Cadillac Chevrolet Chrysler Dodge Excalibur F…" at bounding box center [799, 455] width 178 height 32
select select "Toyota"
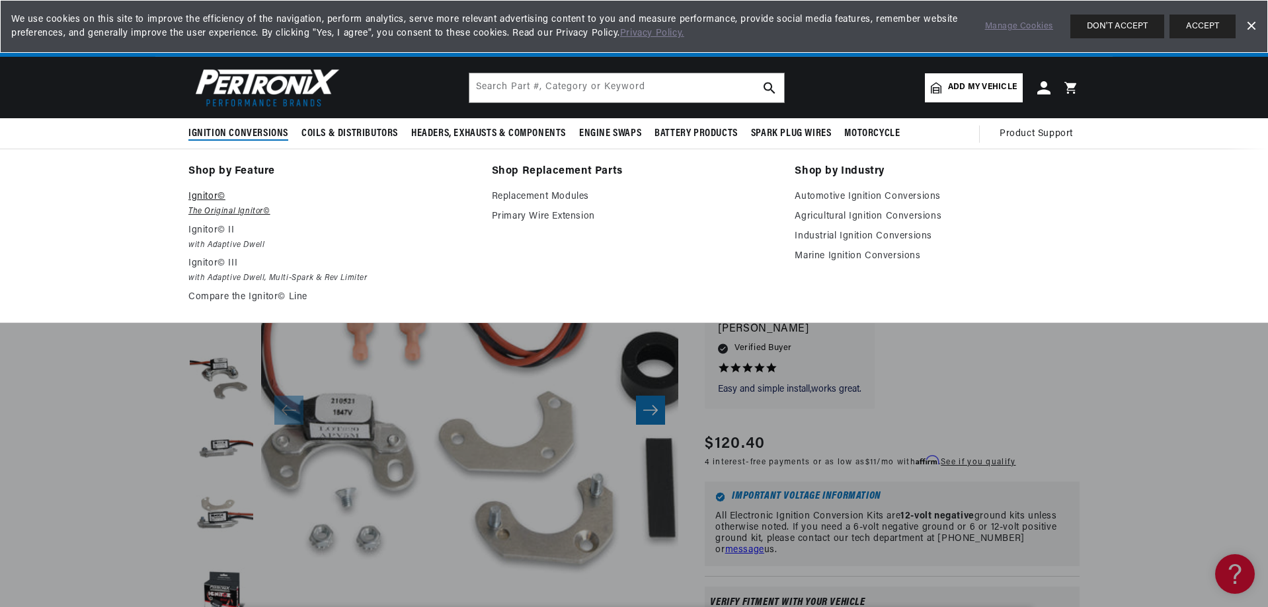
click at [211, 198] on p "Ignitor©" at bounding box center [330, 197] width 285 height 16
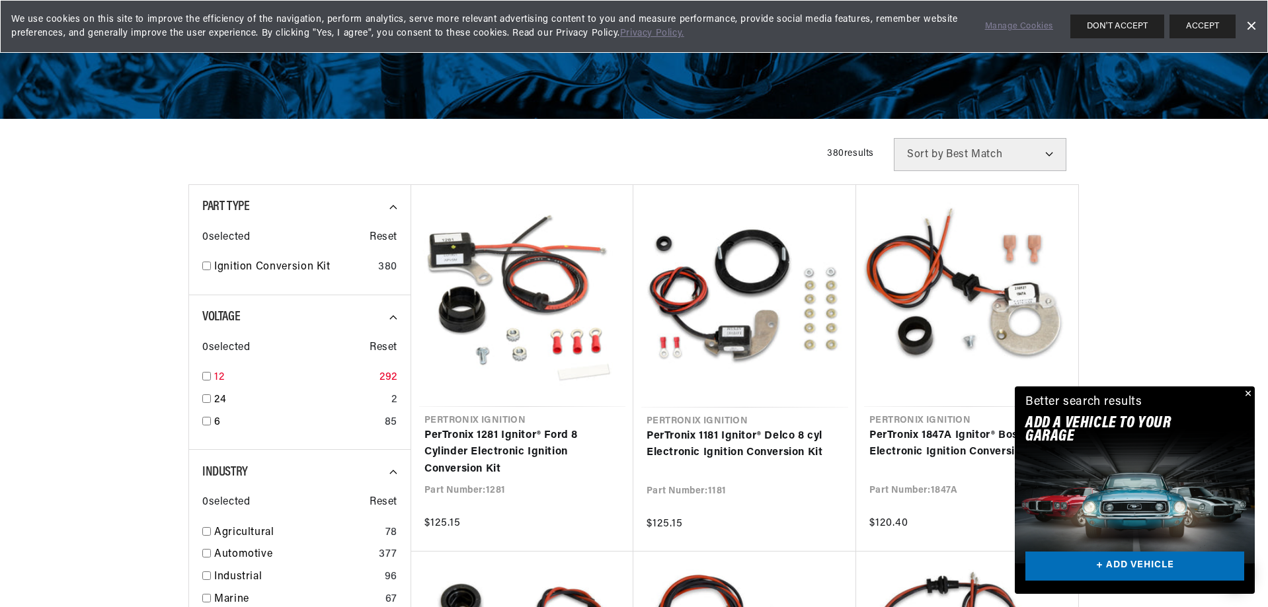
click at [210, 375] on input "checkbox" at bounding box center [206, 376] width 9 height 9
checkbox input "true"
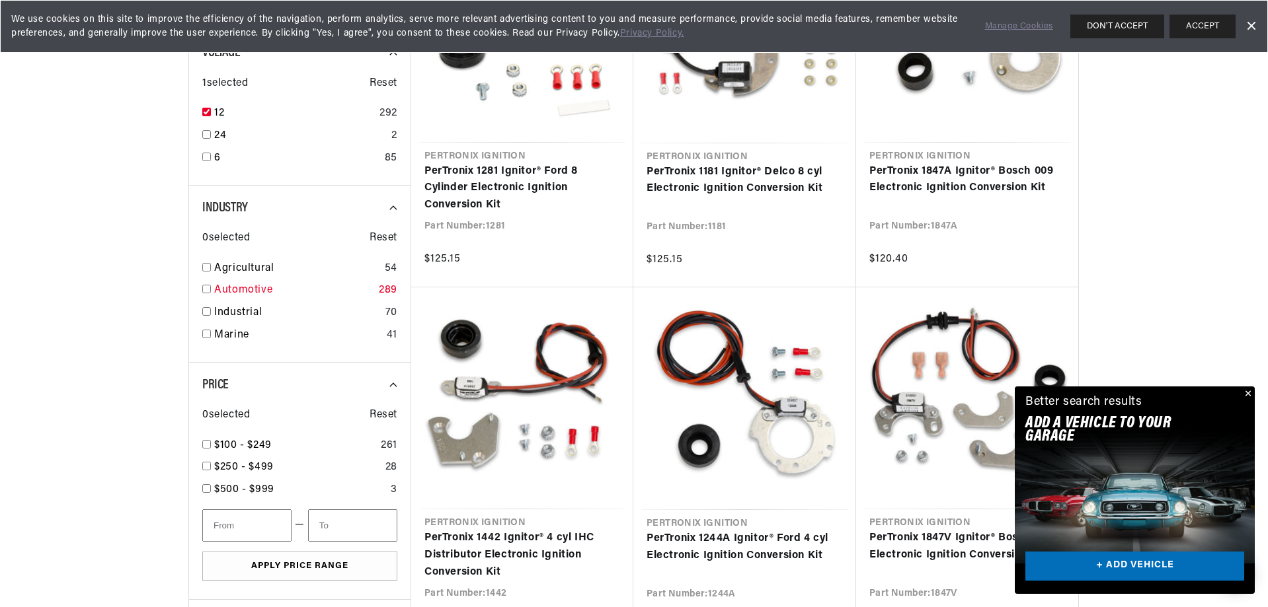
click at [206, 291] on input "checkbox" at bounding box center [206, 289] width 9 height 9
checkbox input "true"
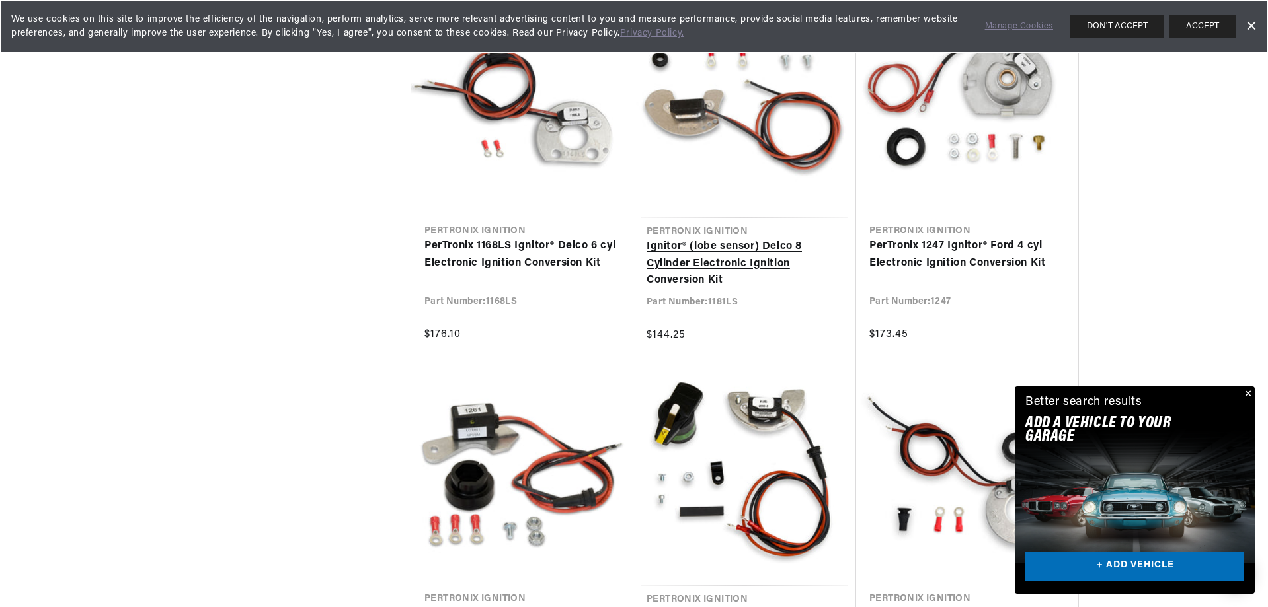
scroll to position [1190, 0]
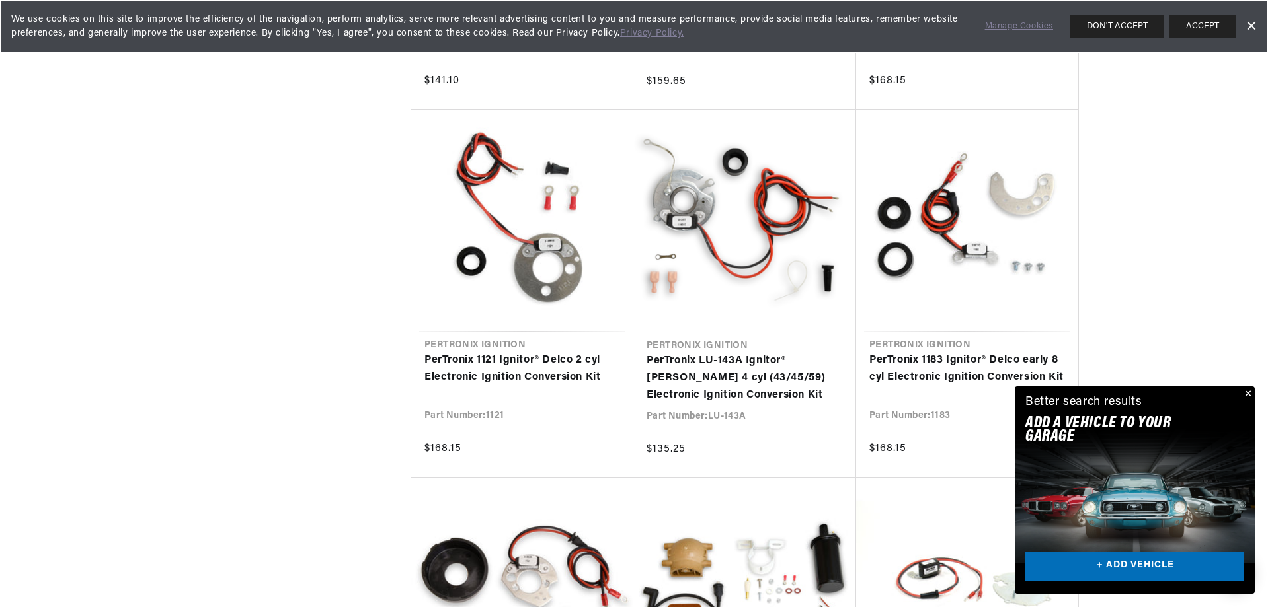
scroll to position [2578, 0]
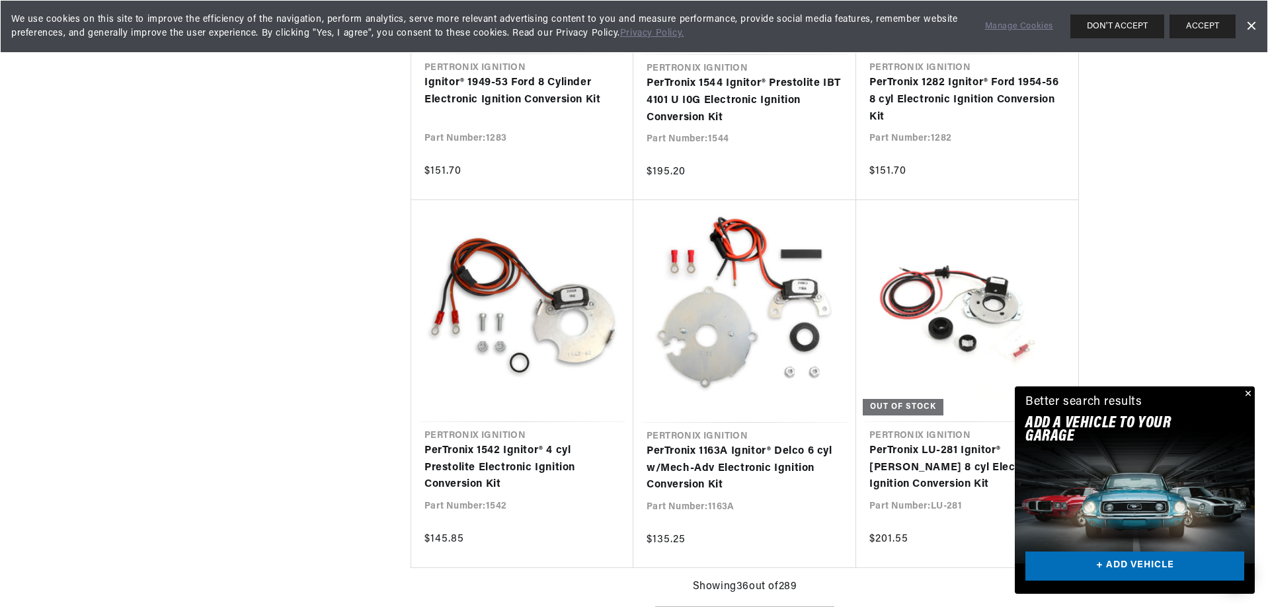
scroll to position [0, 401]
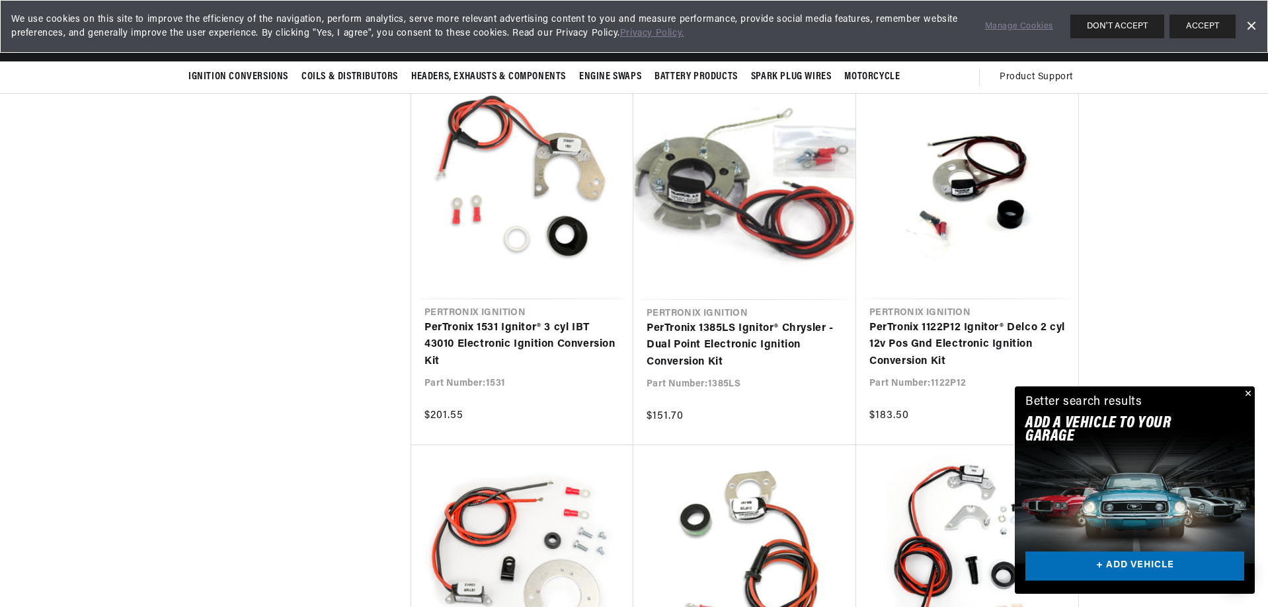
click at [1247, 391] on button "Close" at bounding box center [1247, 395] width 16 height 16
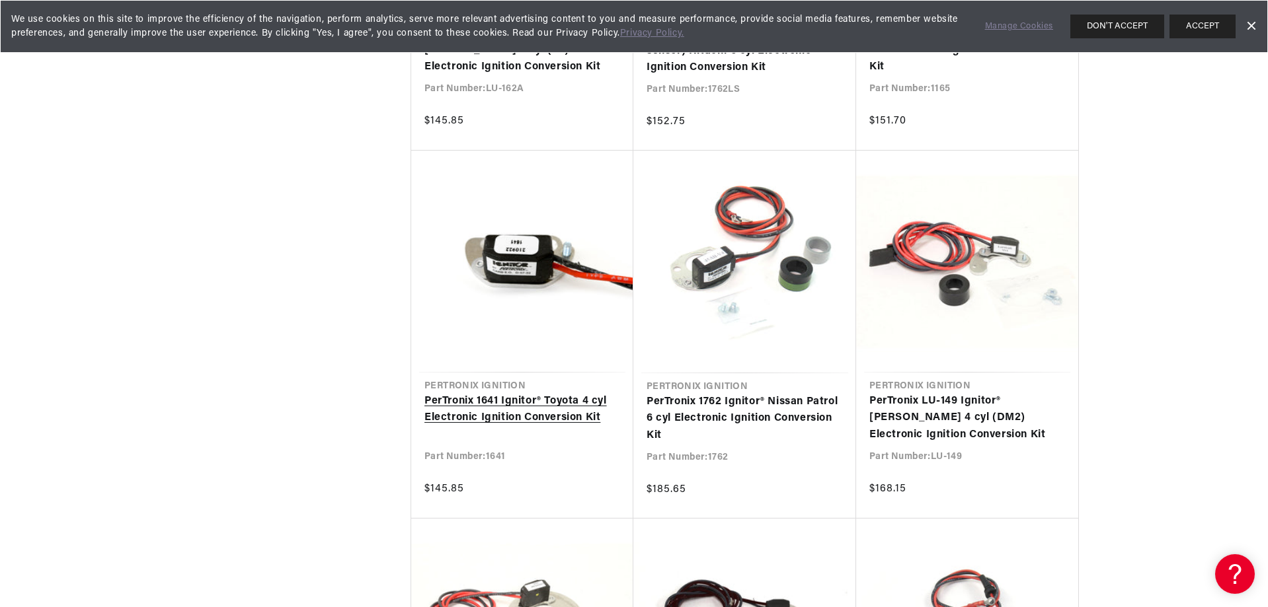
click at [520, 393] on link "PerTronix 1641 Ignitor® Toyota 4 cyl Electronic Ignition Conversion Kit" at bounding box center [522, 410] width 196 height 34
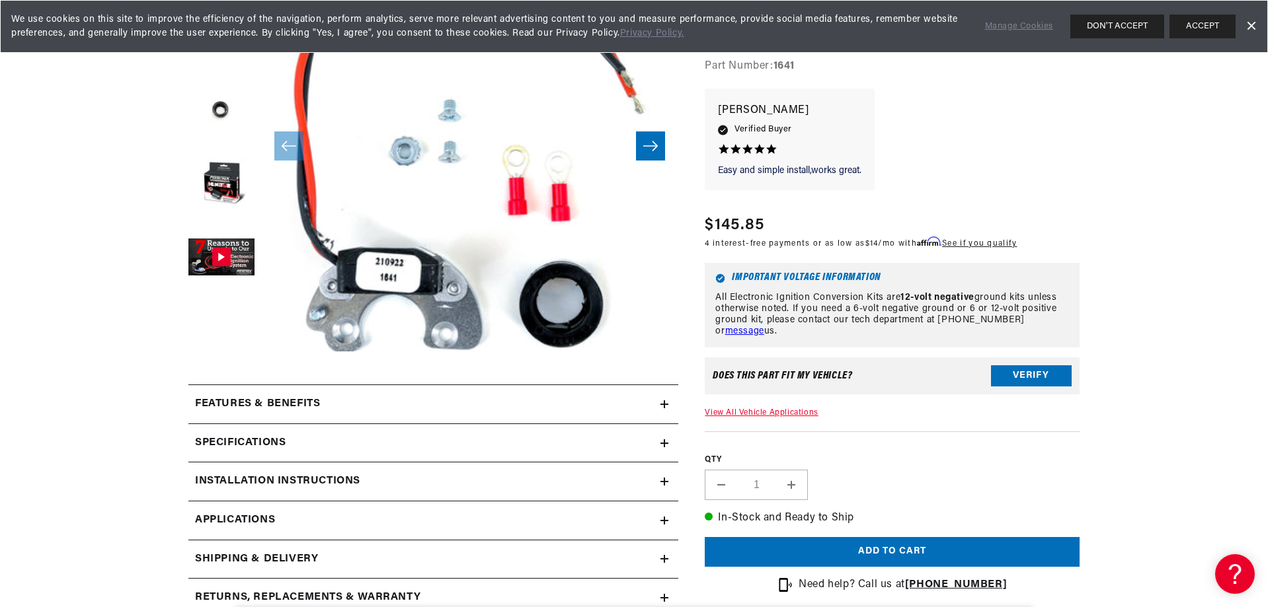
scroll to position [0, 401]
click at [1027, 380] on button "Verify" at bounding box center [1031, 376] width 81 height 21
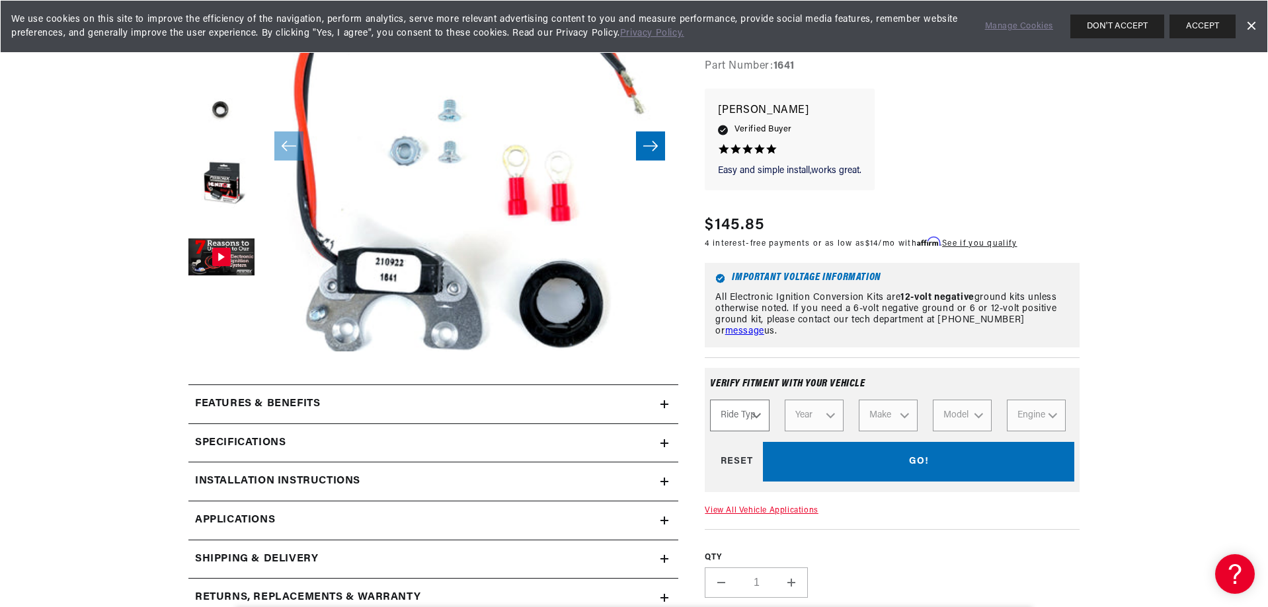
click at [753, 412] on select "Ride Type Automotive Agricultural Industrial Marine Motorcycle" at bounding box center [739, 417] width 59 height 32
select select "Automotive"
click at [710, 401] on select "Ride Type Automotive Agricultural Industrial Marine Motorcycle" at bounding box center [739, 417] width 59 height 32
select select "Automotive"
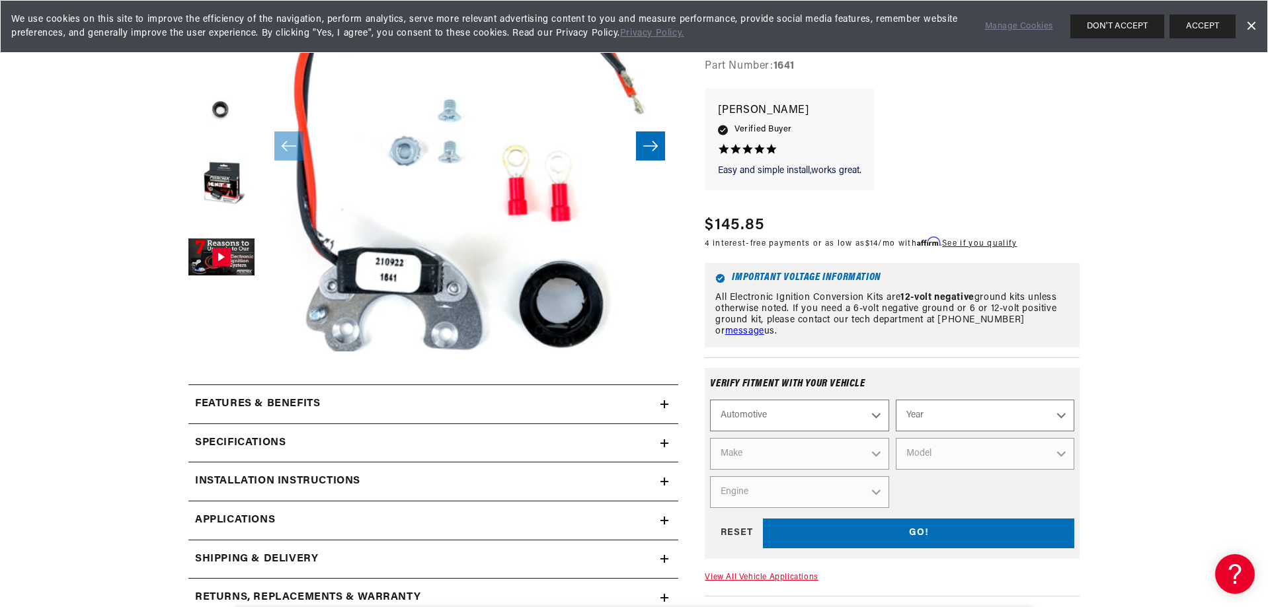
click at [1060, 416] on select "Year [DATE] 2025 2024 2023 2022 2021 2020 2019 2018 2017 2016 2015 2014 2013 20…" at bounding box center [985, 417] width 178 height 32
select select "1983"
click at [896, 401] on select "Year 2026 2025 2024 2023 2022 2021 2020 2019 2018 2017 2016 2015 2014 2013 2012…" at bounding box center [985, 417] width 178 height 32
select select "1983"
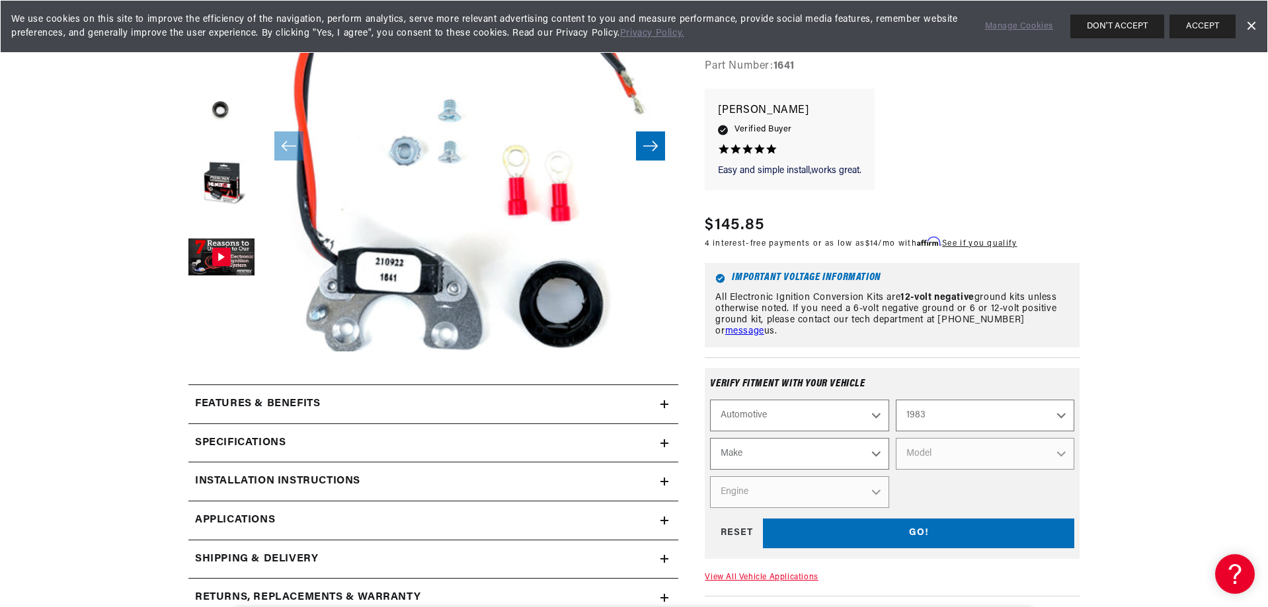
click at [875, 455] on select "Make American Motors Avanti Buick Cadillac Chevrolet Chrysler Dodge Excalibur F…" at bounding box center [799, 455] width 178 height 32
select select "Toyota"
click at [710, 439] on select "Make American Motors Avanti Buick Cadillac Chevrolet Chrysler Dodge Excalibur F…" at bounding box center [799, 455] width 178 height 32
select select "Toyota"
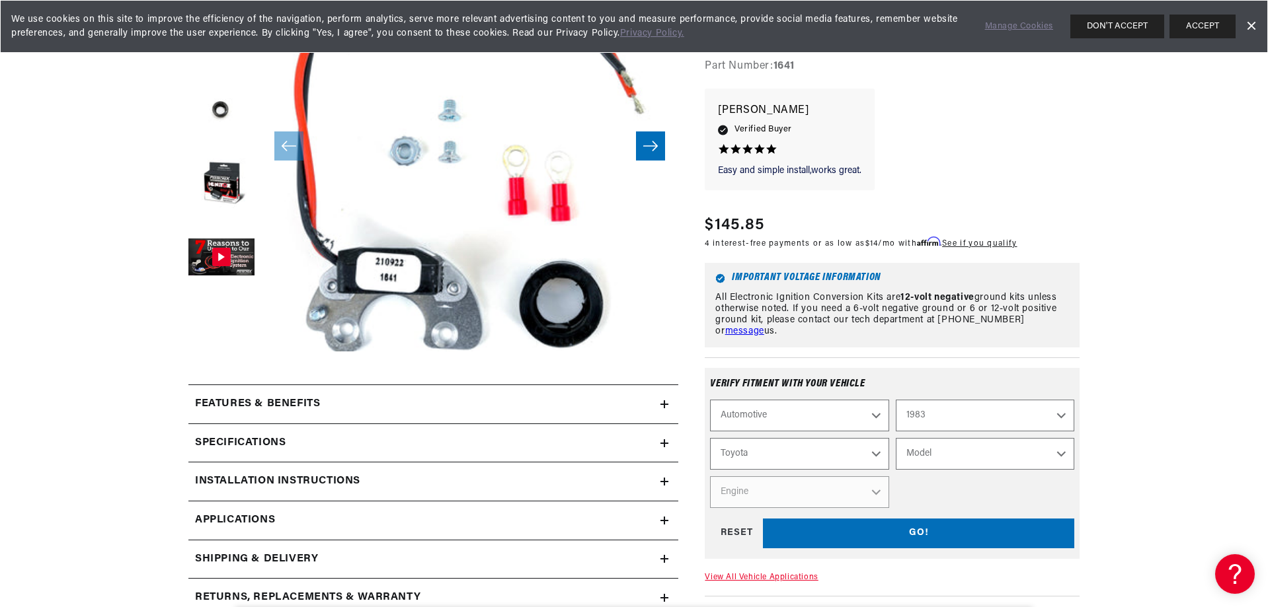
click at [1064, 456] on select "Model Pickup" at bounding box center [985, 455] width 178 height 32
select select "Pickup"
click at [896, 439] on select "Model Pickup" at bounding box center [985, 455] width 178 height 32
select select "Pickup"
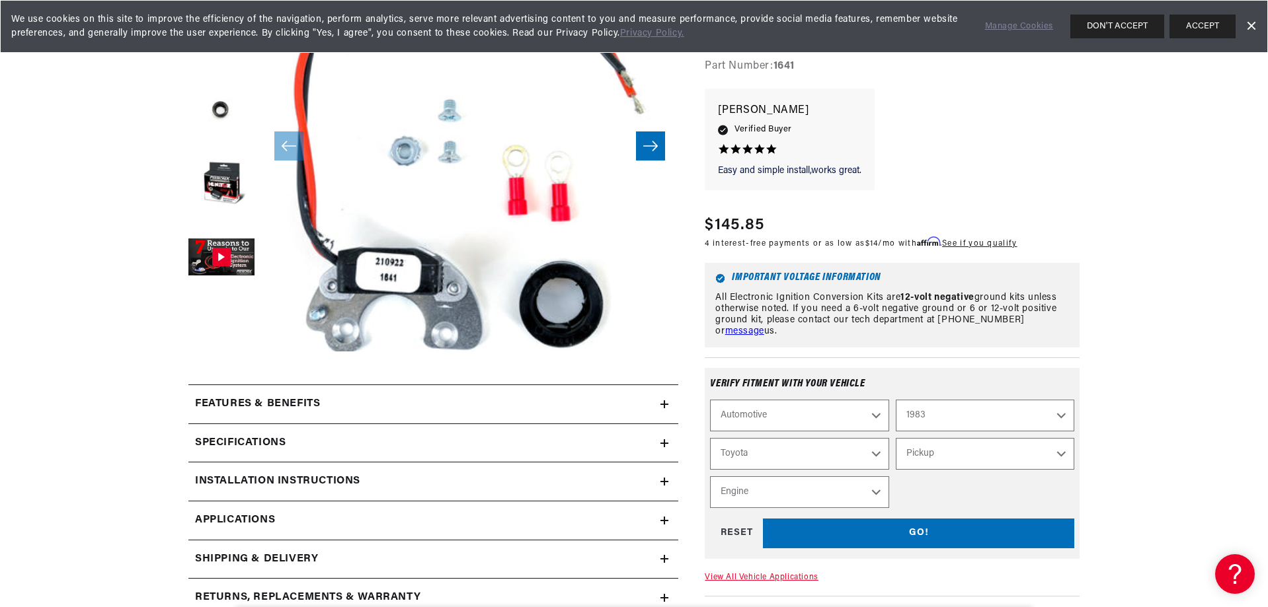
click at [874, 493] on select "Engine 2.4L" at bounding box center [799, 493] width 178 height 32
select select "2.4L"
click at [710, 477] on select "Engine 2.4L" at bounding box center [799, 493] width 178 height 32
select select "Engine"
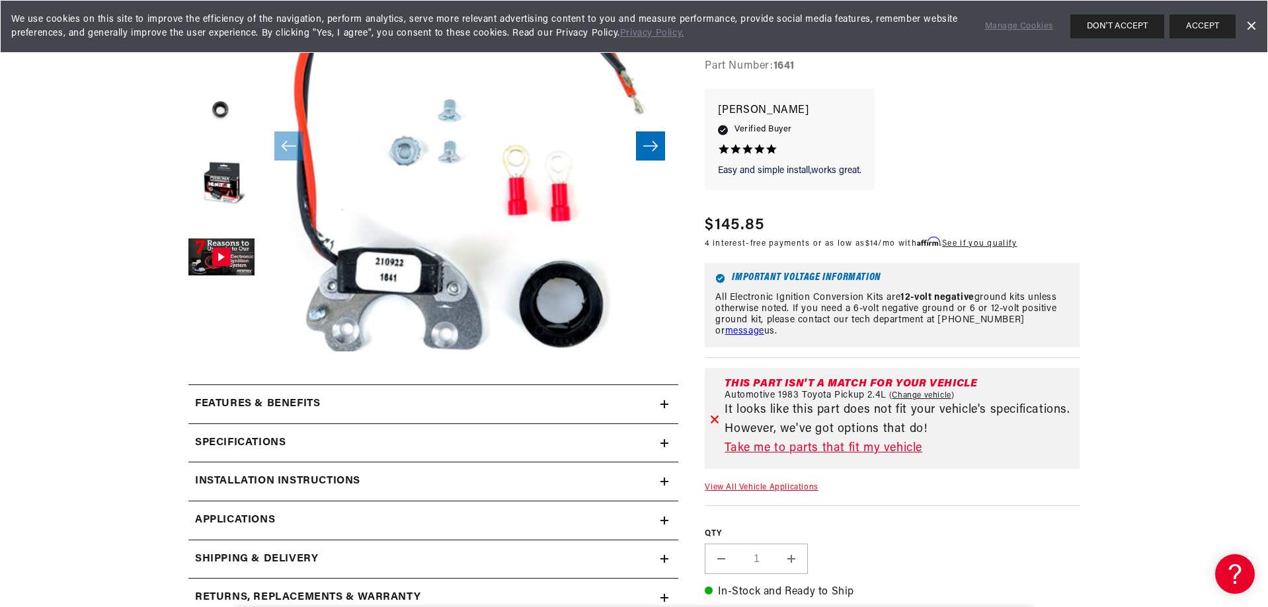
scroll to position [0, 0]
click at [836, 448] on link "Take me to parts that fit my vehicle" at bounding box center [900, 449] width 350 height 19
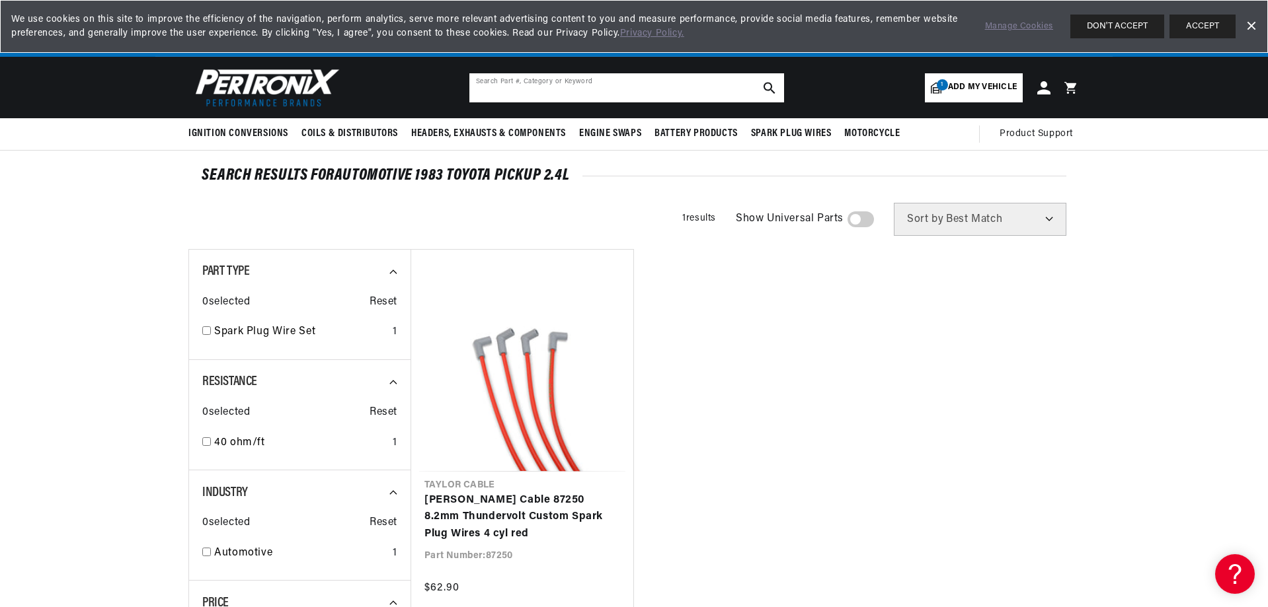
click at [547, 86] on input "text" at bounding box center [626, 87] width 315 height 29
click at [773, 85] on icon "search button" at bounding box center [770, 88] width 12 height 12
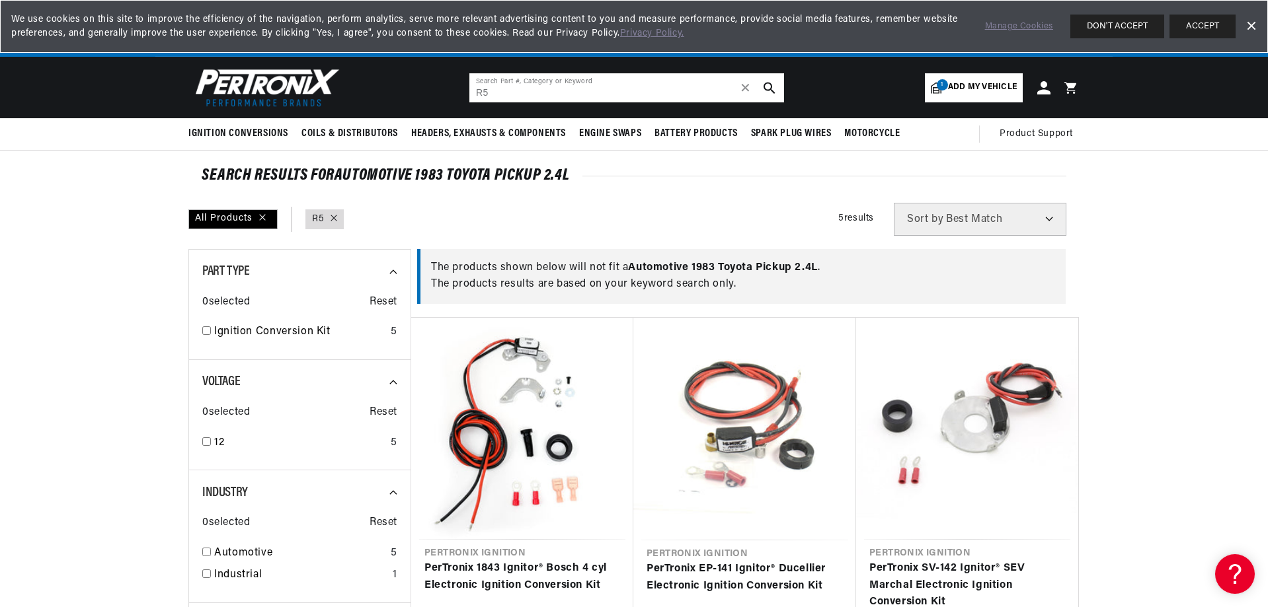
click at [475, 93] on input "R5" at bounding box center [626, 87] width 315 height 29
type input "Toyota R5"
click at [767, 87] on icon "search button" at bounding box center [770, 88] width 12 height 12
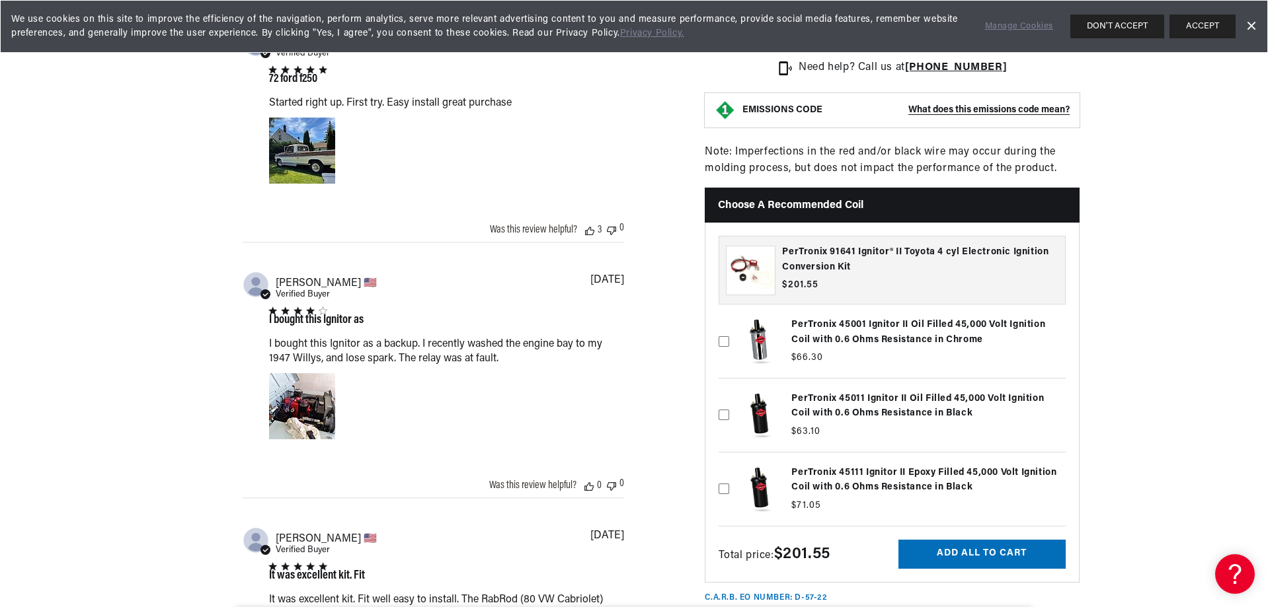
scroll to position [0, 401]
